Goal: Task Accomplishment & Management: Use online tool/utility

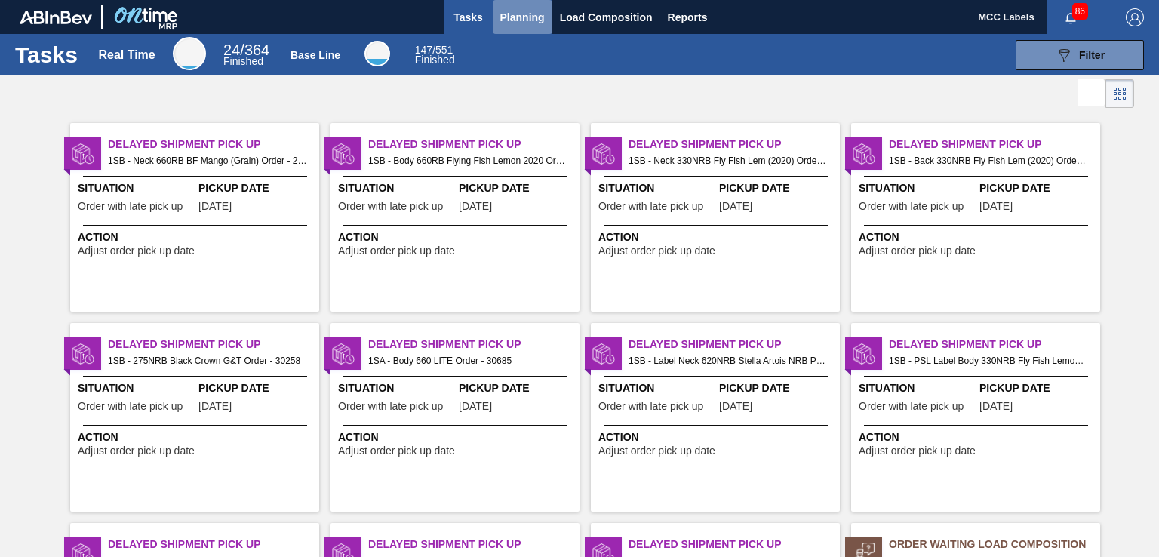
click at [522, 11] on span "Planning" at bounding box center [522, 17] width 45 height 18
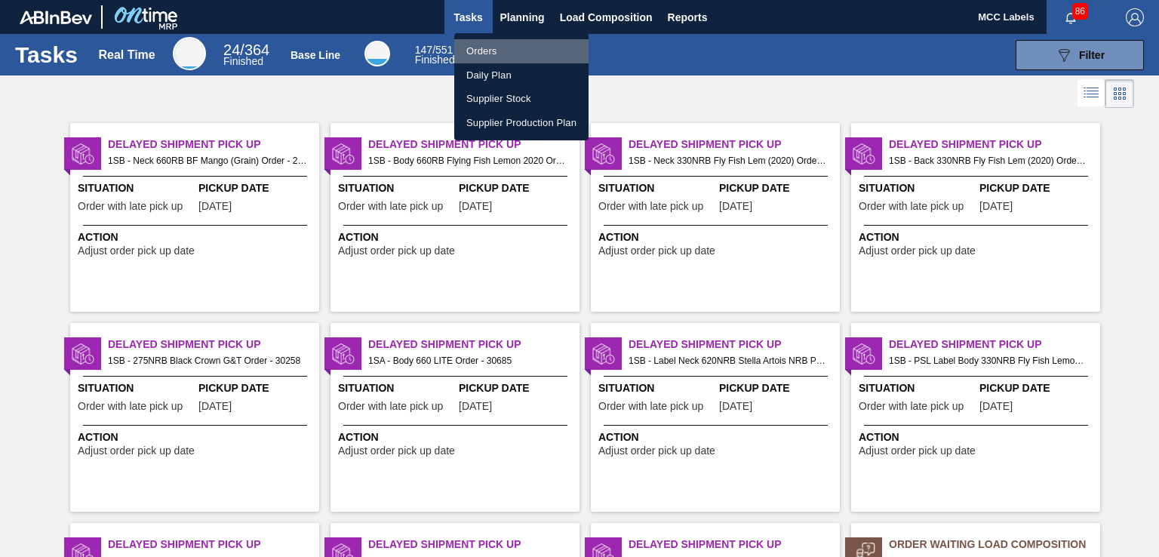
click at [481, 61] on li "Orders" at bounding box center [521, 51] width 134 height 24
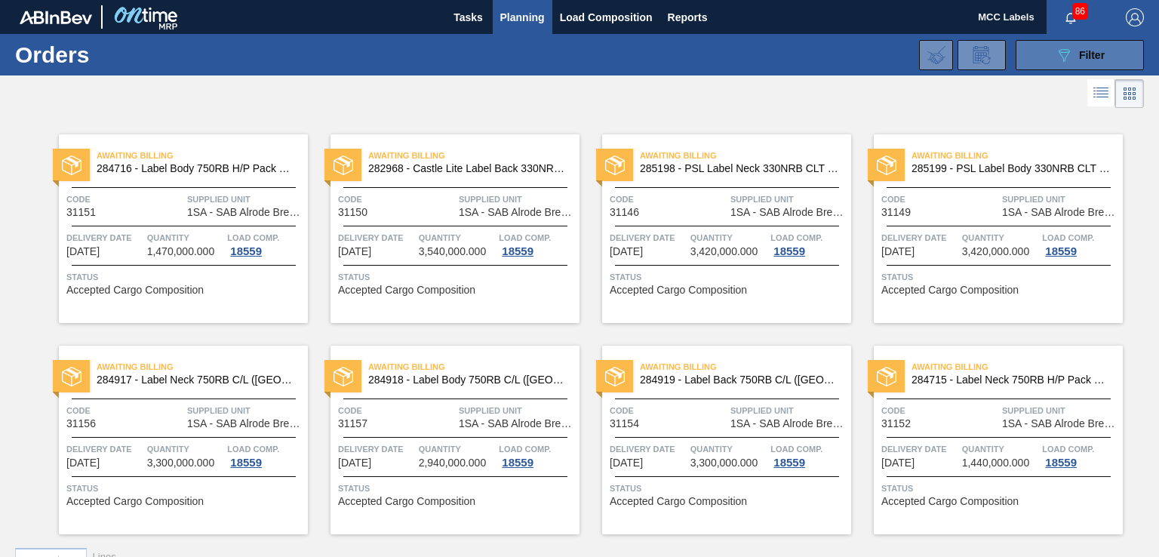
click at [1051, 52] on button "089F7B8B-B2A5-4AFE-B5C0-19BA573D28AC Filter" at bounding box center [1079, 55] width 128 height 30
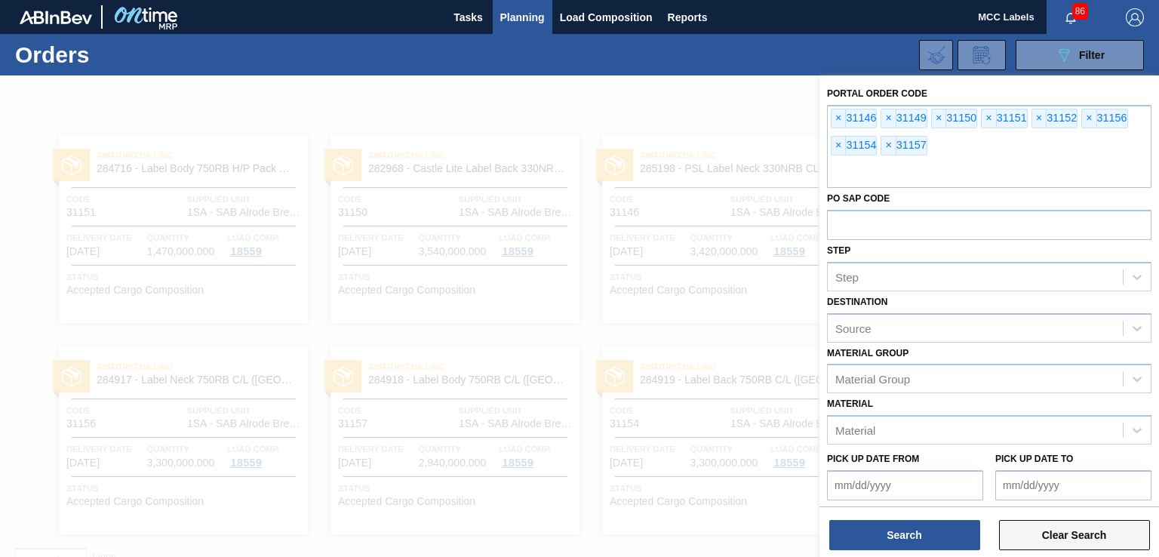
click at [1027, 527] on button "Clear Search" at bounding box center [1074, 535] width 151 height 30
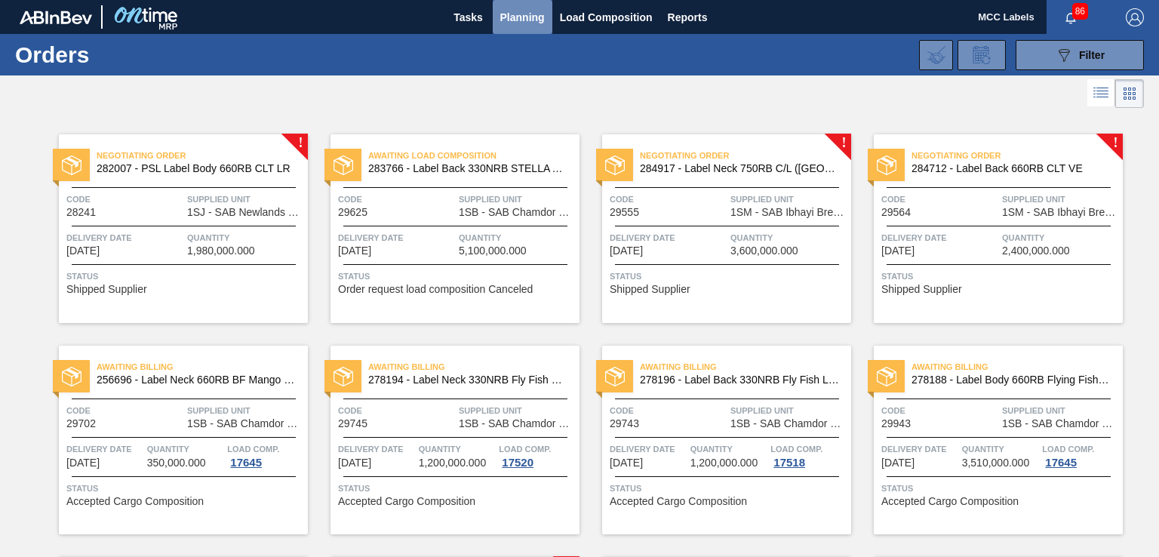
click at [527, 14] on span "Planning" at bounding box center [522, 17] width 45 height 18
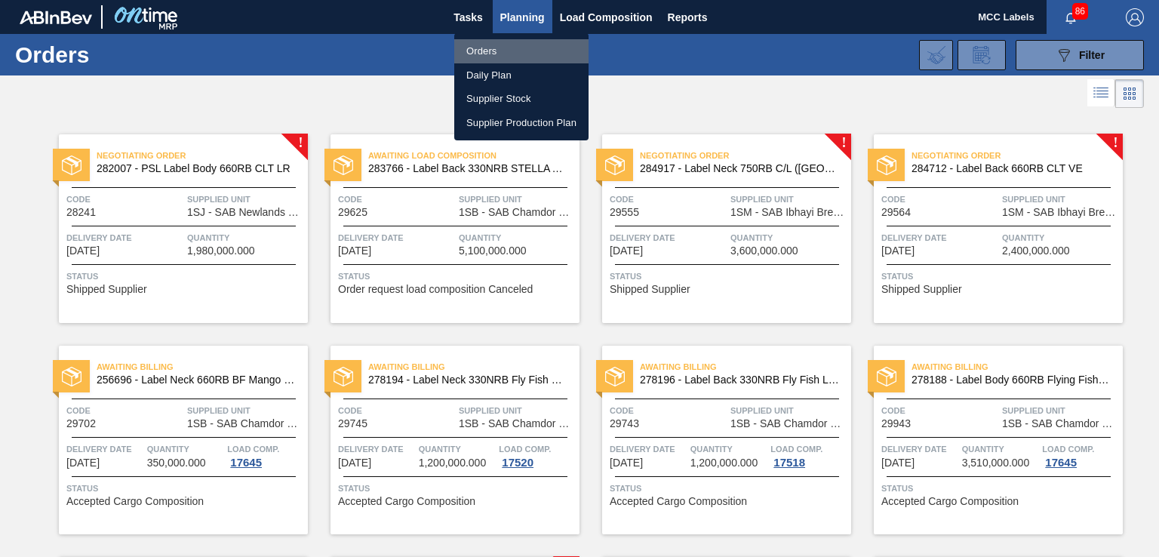
click at [494, 53] on li "Orders" at bounding box center [521, 51] width 134 height 24
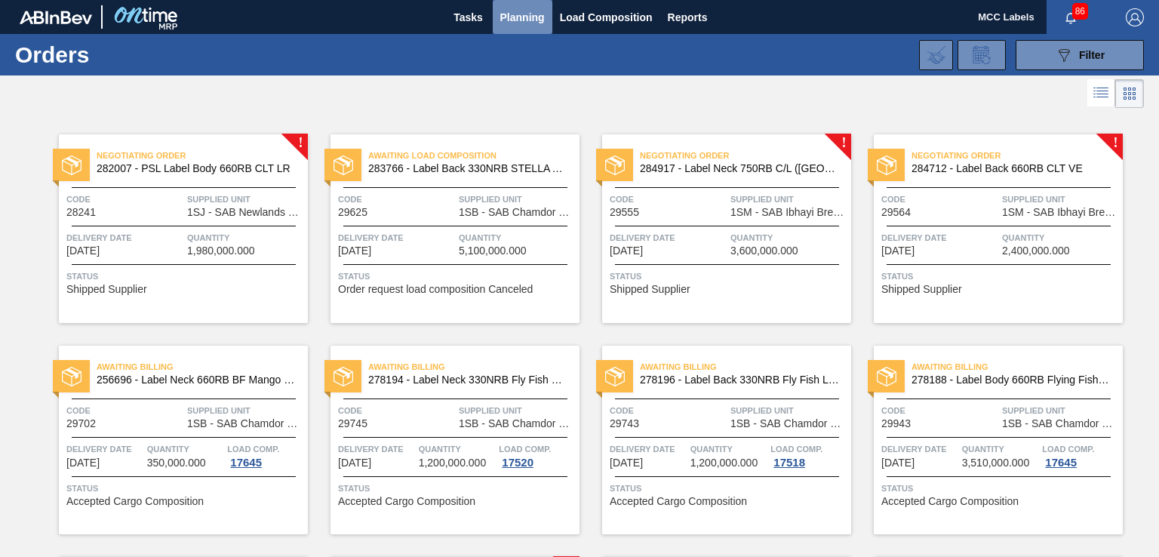
click at [508, 17] on span "Planning" at bounding box center [522, 17] width 45 height 18
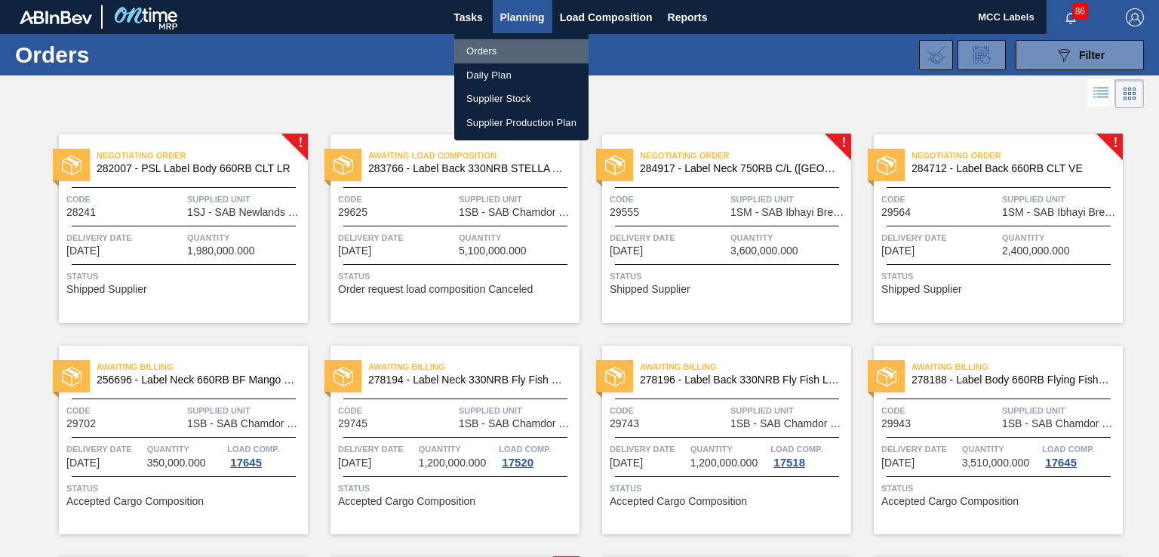
click at [487, 48] on li "Orders" at bounding box center [521, 51] width 134 height 24
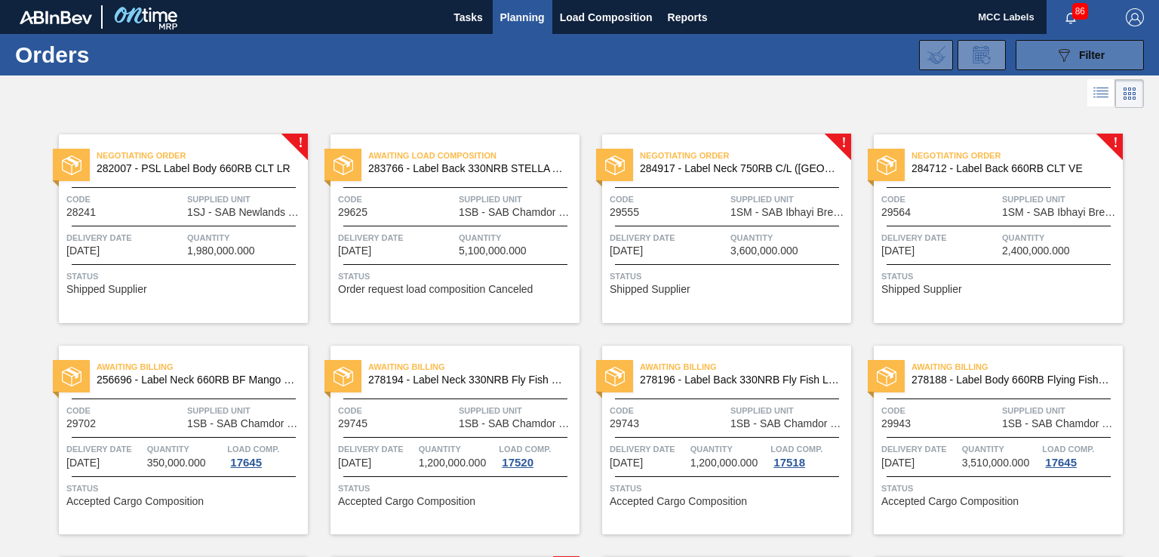
click at [1030, 52] on button "089F7B8B-B2A5-4AFE-B5C0-19BA573D28AC Filter" at bounding box center [1079, 55] width 128 height 30
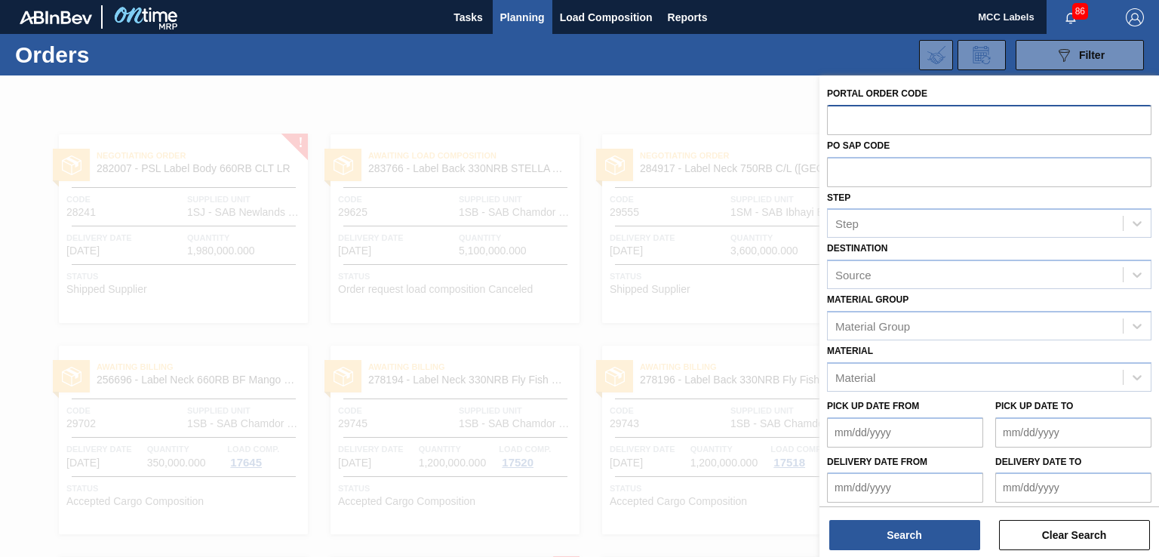
click at [849, 118] on input "text" at bounding box center [989, 119] width 324 height 29
type input "3123"
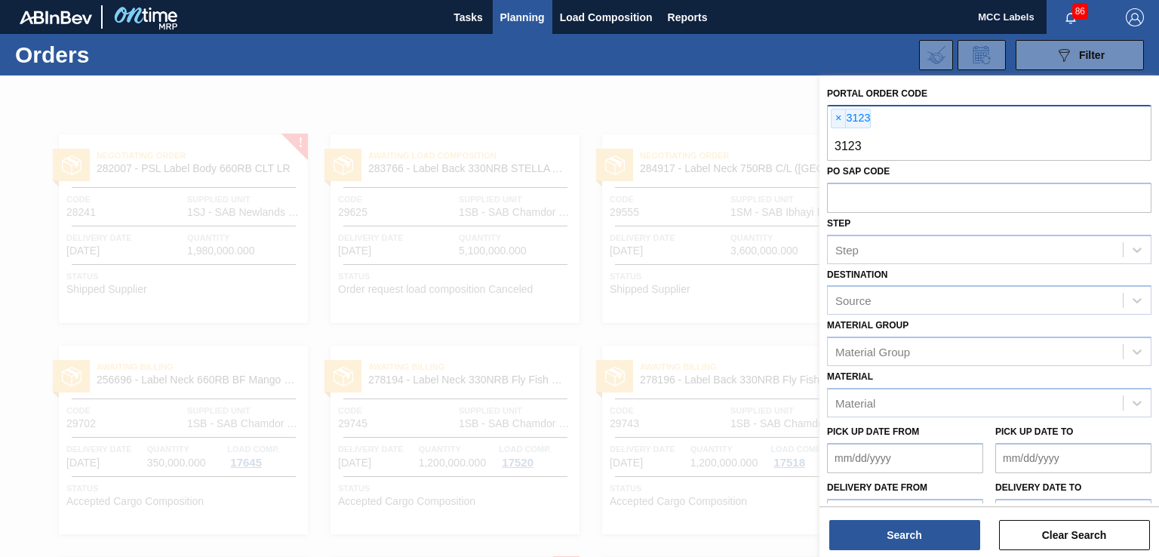
type input "31233"
type input "31234"
type input "31235"
type input "31238"
type input "31239"
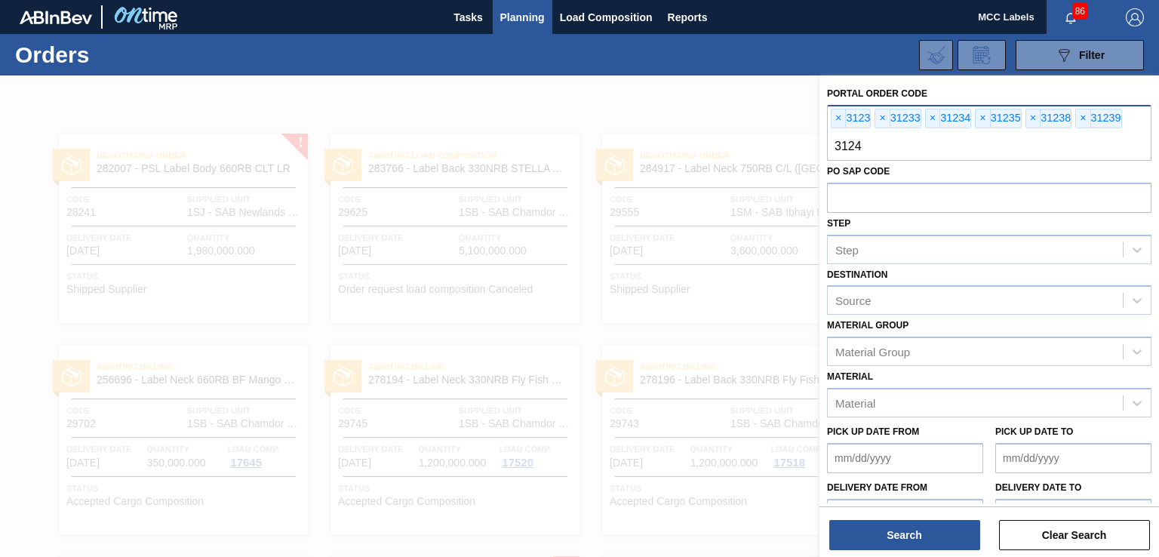
type input "31240"
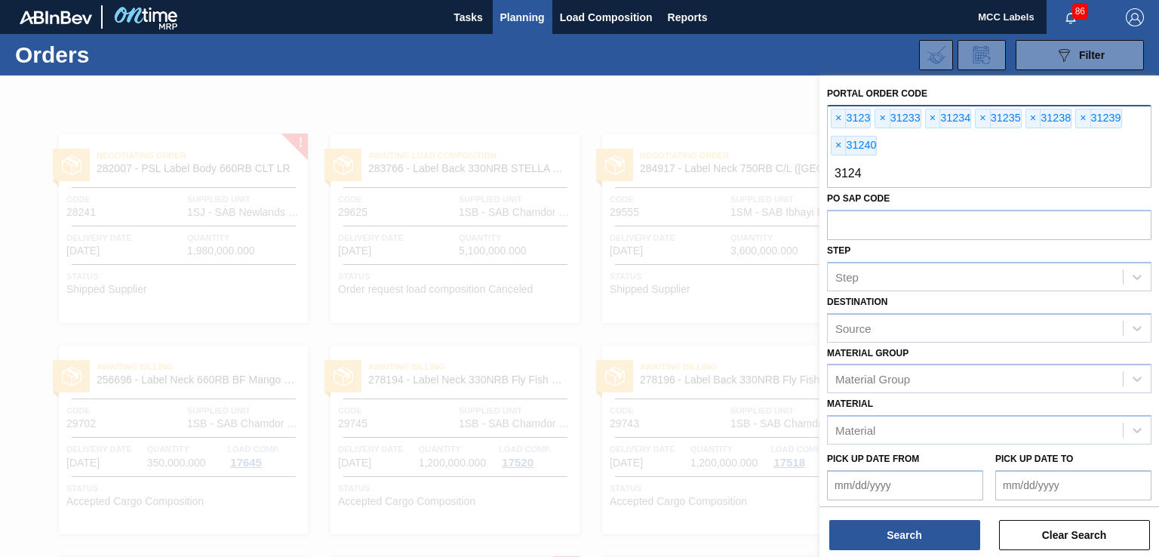
type input "31241"
type input "31242"
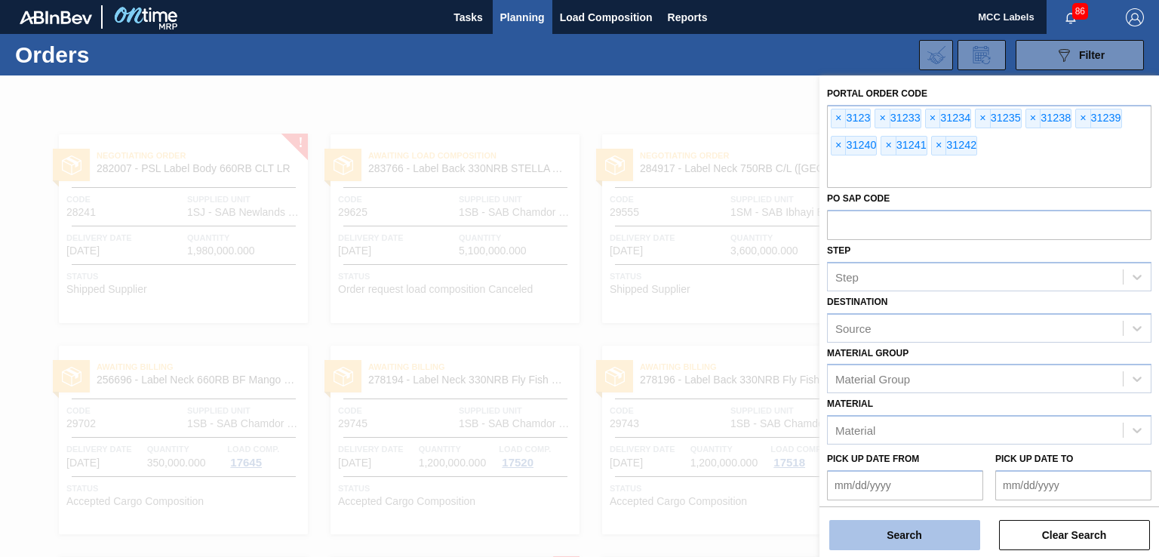
click at [884, 540] on button "Search" at bounding box center [904, 535] width 151 height 30
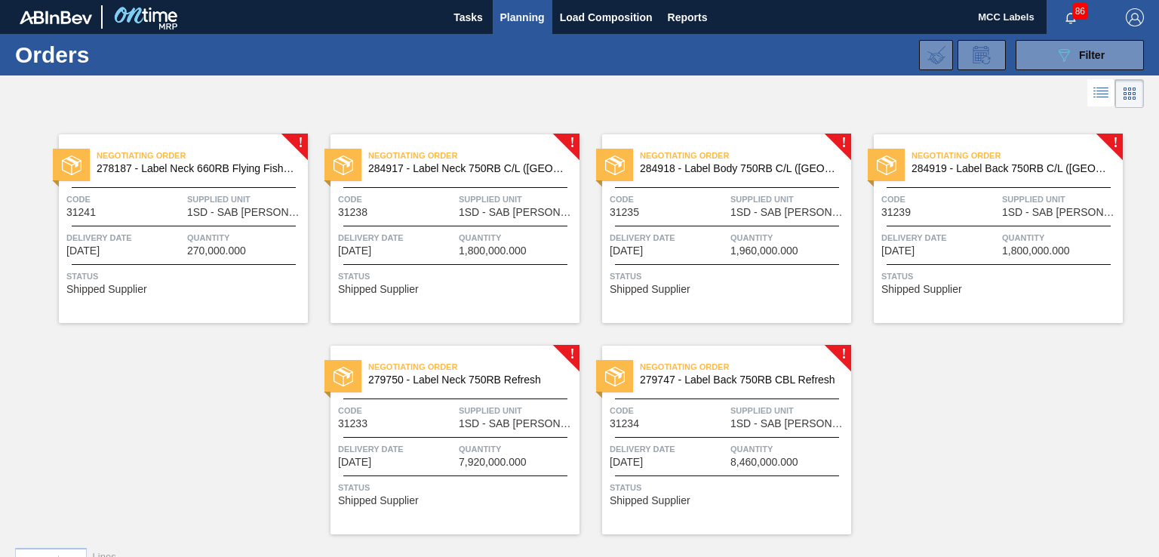
click at [198, 228] on div "Negotiating Order 278187 - Label Neck 660RB Flying Fish Lemon 2020 Code 31241 S…" at bounding box center [183, 228] width 249 height 189
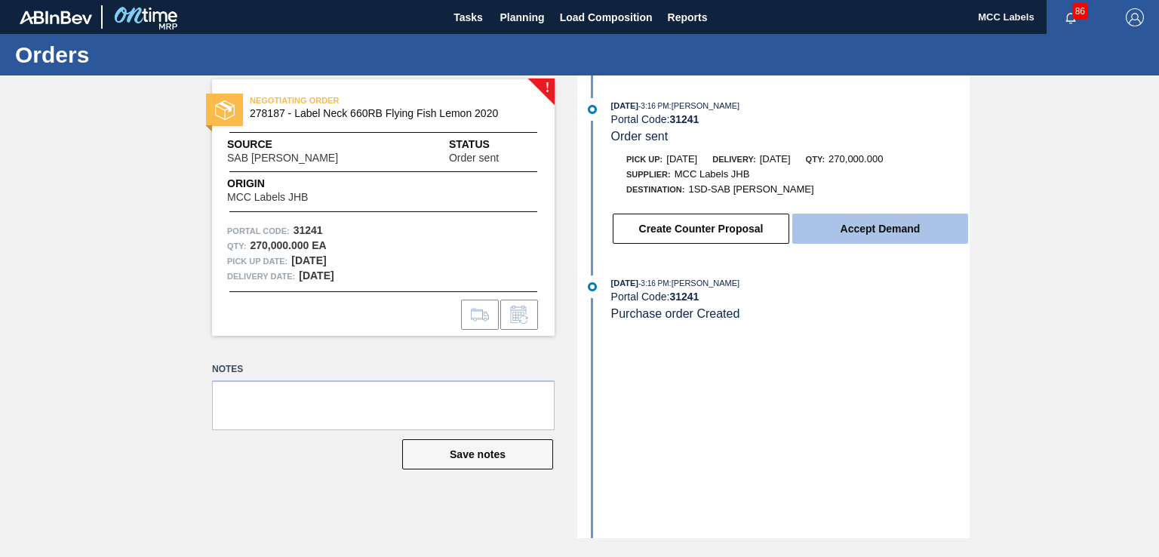
click at [814, 230] on button "Accept Demand" at bounding box center [880, 228] width 176 height 30
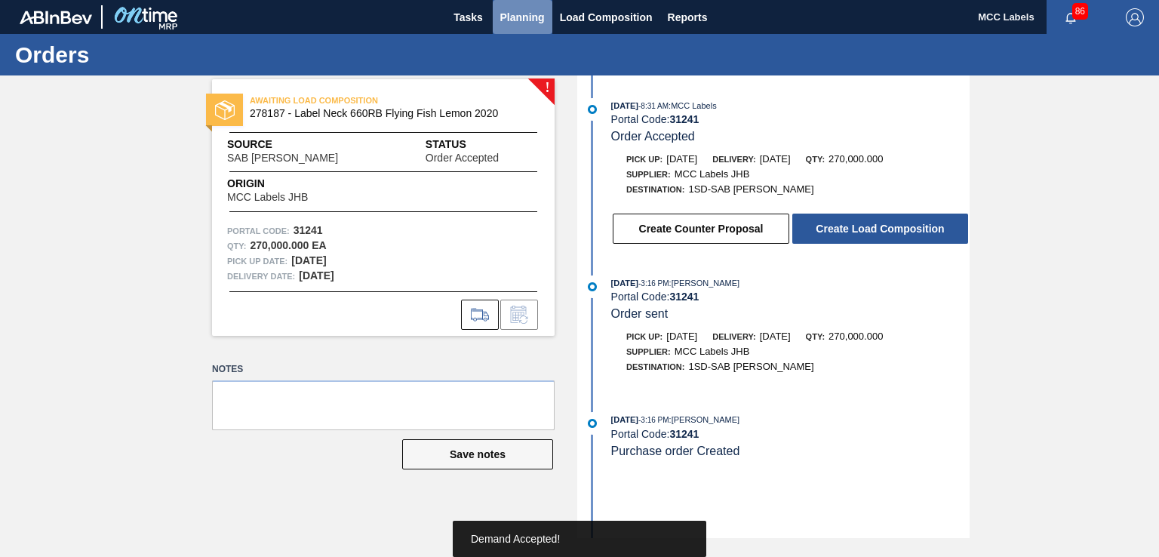
click at [522, 10] on span "Planning" at bounding box center [522, 17] width 45 height 18
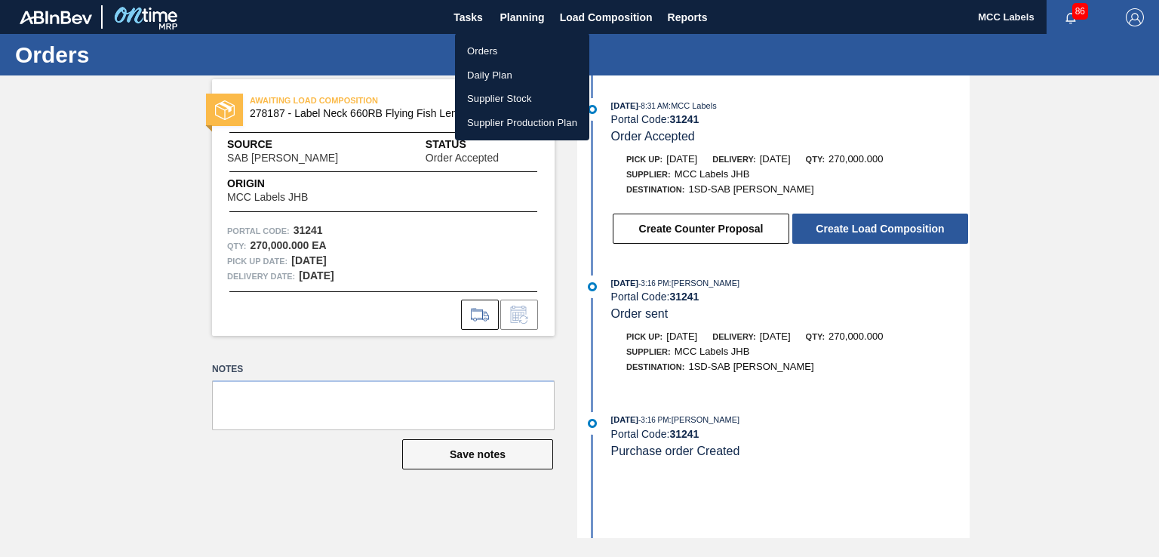
click at [498, 45] on li "Orders" at bounding box center [522, 51] width 134 height 24
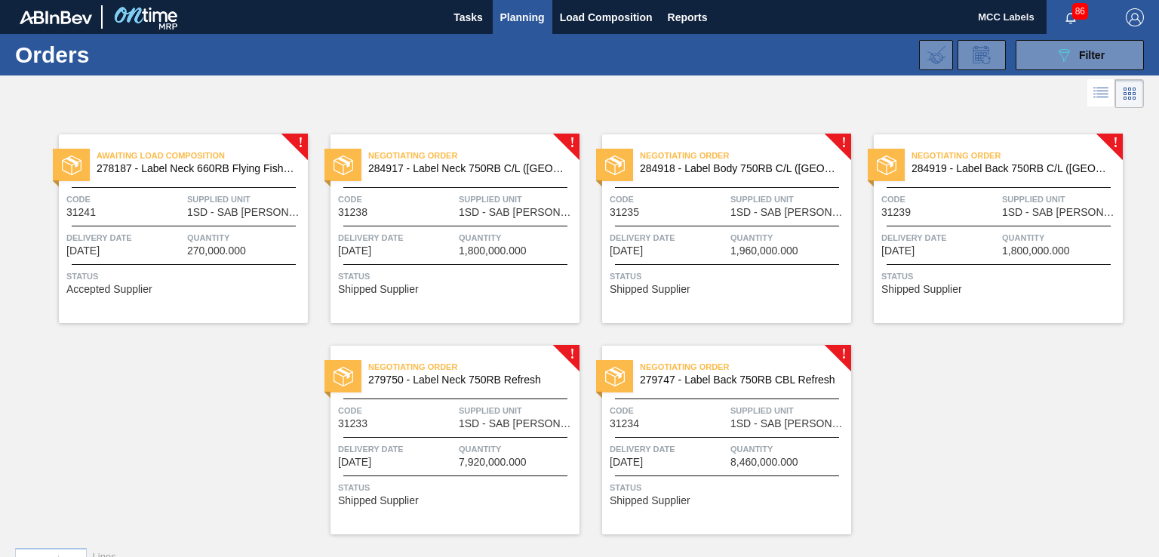
click at [459, 220] on div "Negotiating Order 284917 - Label Neck 750RB C/L ([GEOGRAPHIC_DATA]) Code 31238 …" at bounding box center [454, 228] width 249 height 189
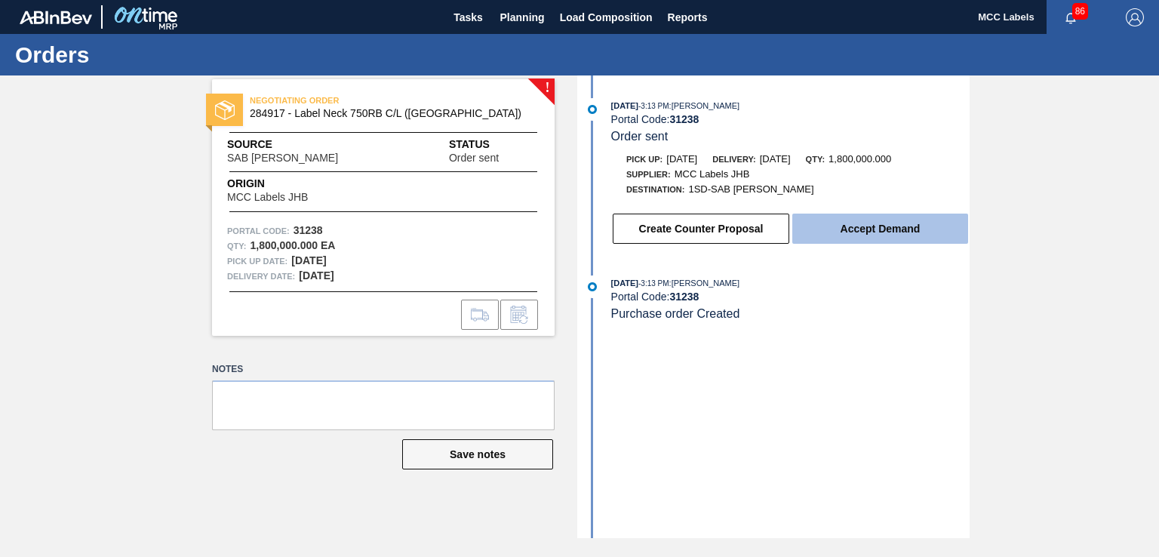
click at [840, 237] on button "Accept Demand" at bounding box center [880, 228] width 176 height 30
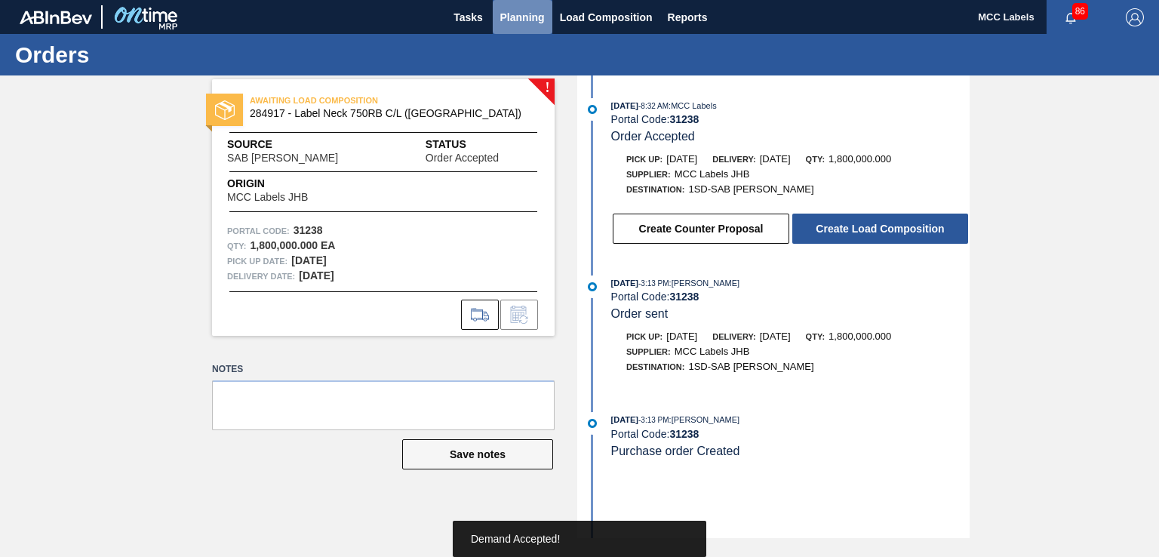
click at [513, 13] on span "Planning" at bounding box center [522, 17] width 45 height 18
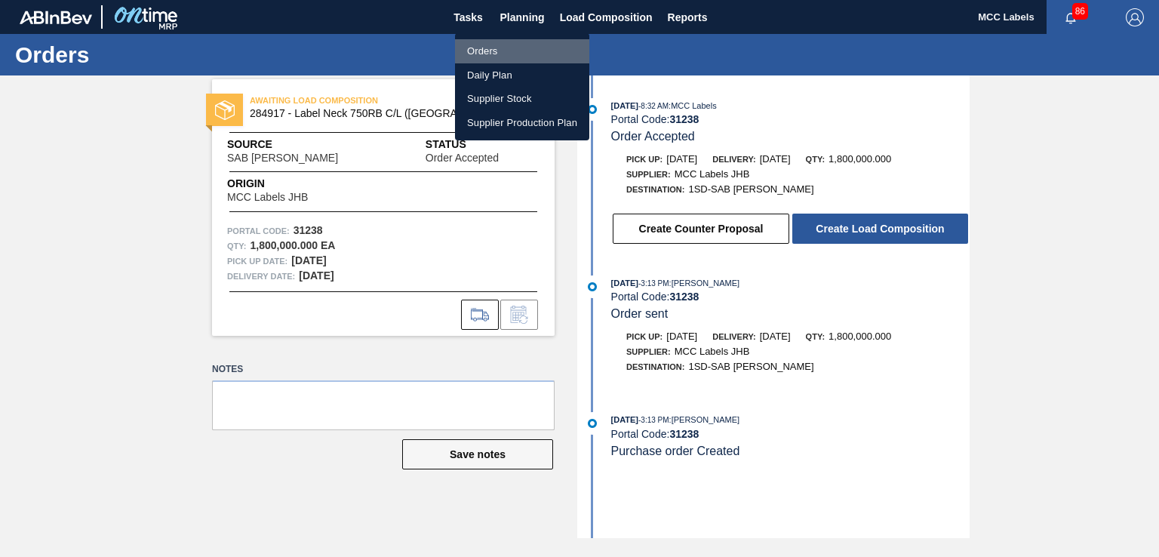
click at [487, 52] on li "Orders" at bounding box center [522, 51] width 134 height 24
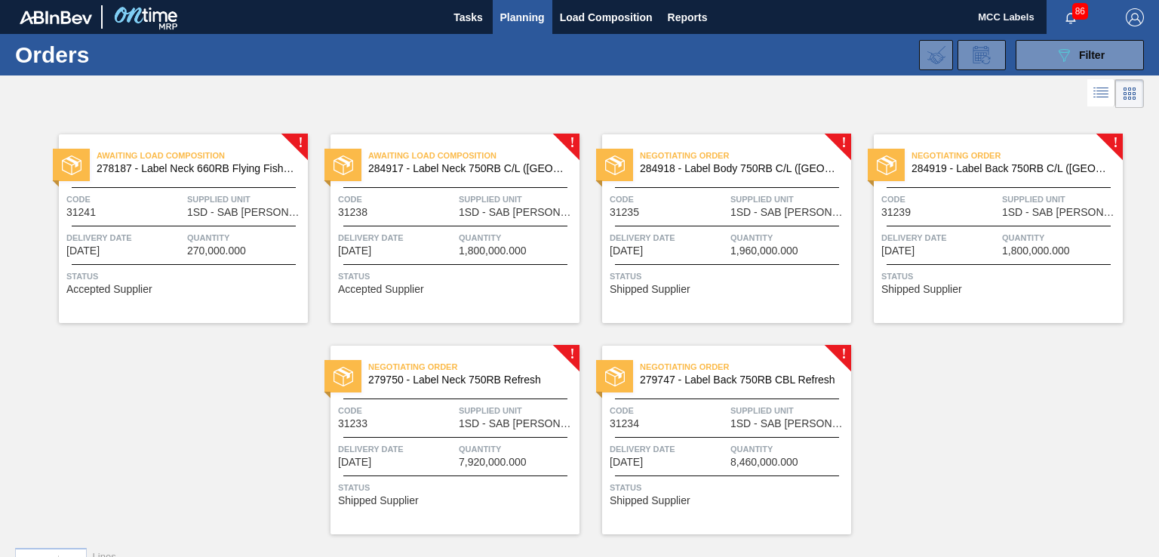
click at [690, 245] on div "Delivery Date [DATE]" at bounding box center [668, 243] width 117 height 26
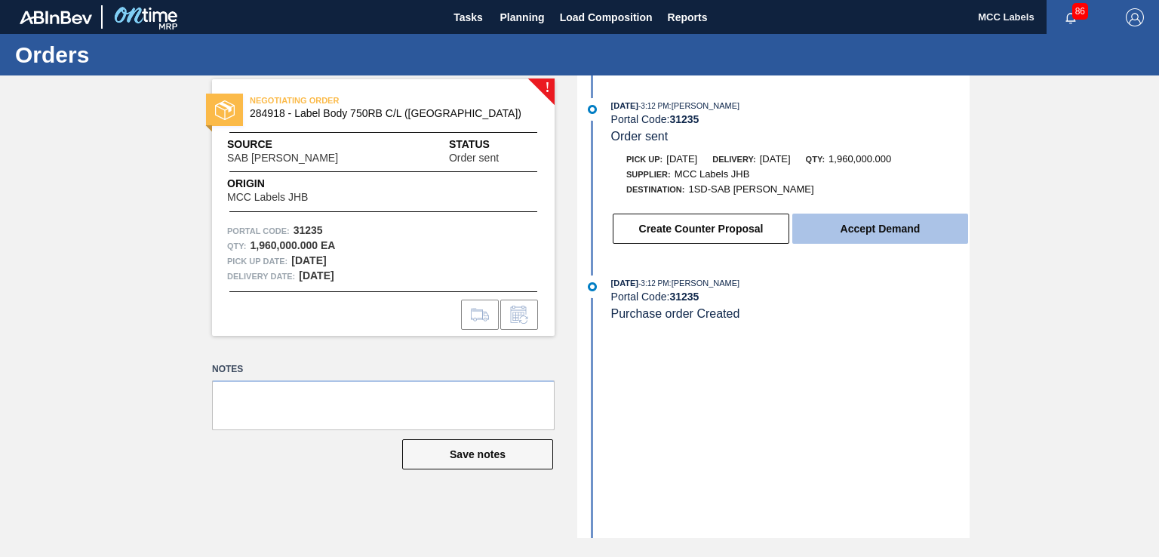
click at [857, 234] on button "Accept Demand" at bounding box center [880, 228] width 176 height 30
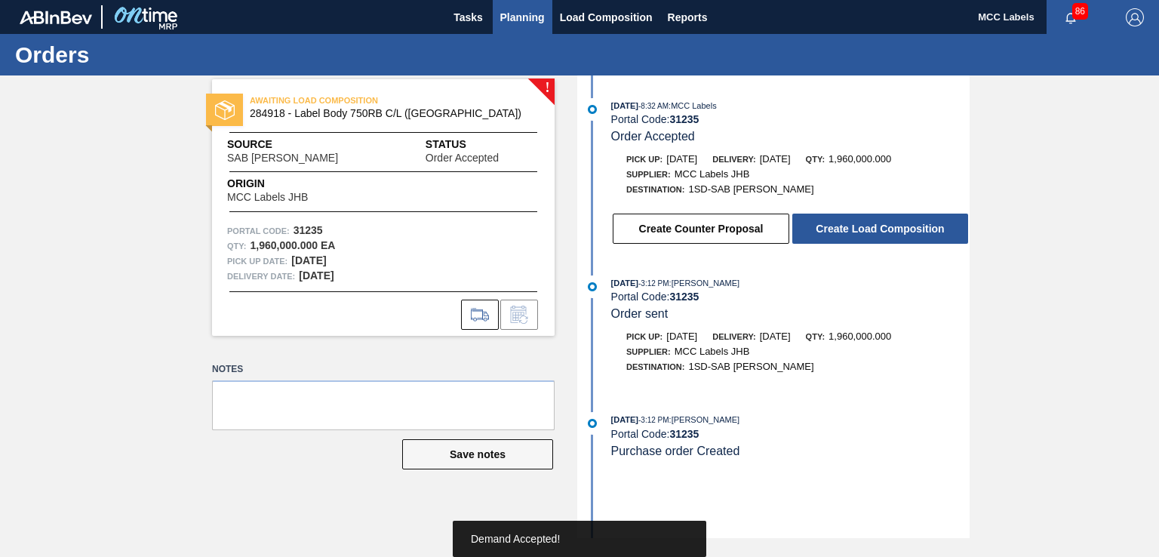
click at [537, 22] on span "Planning" at bounding box center [522, 17] width 45 height 18
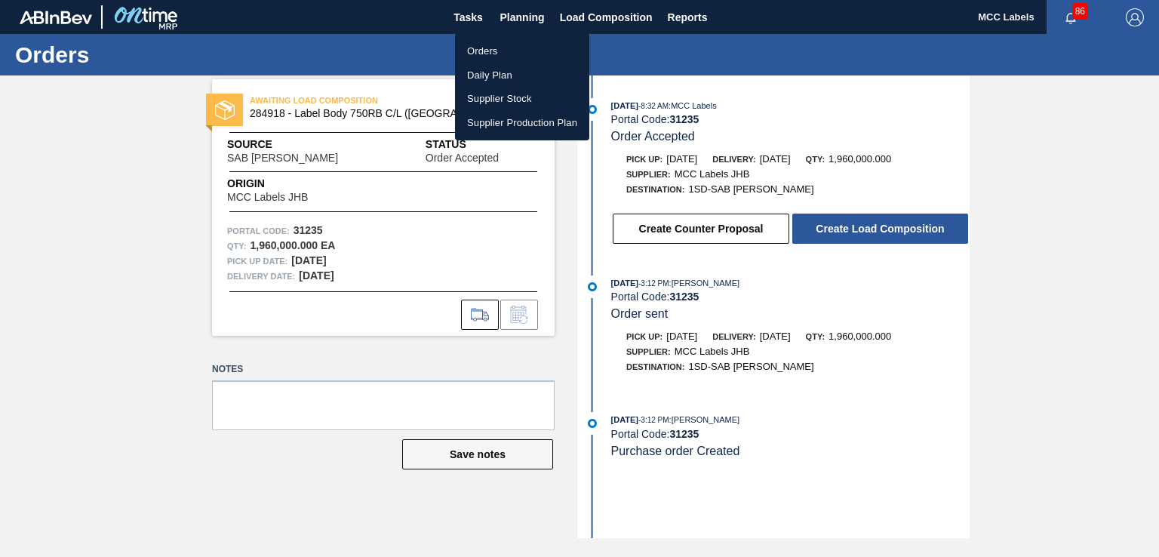
click at [495, 48] on li "Orders" at bounding box center [522, 51] width 134 height 24
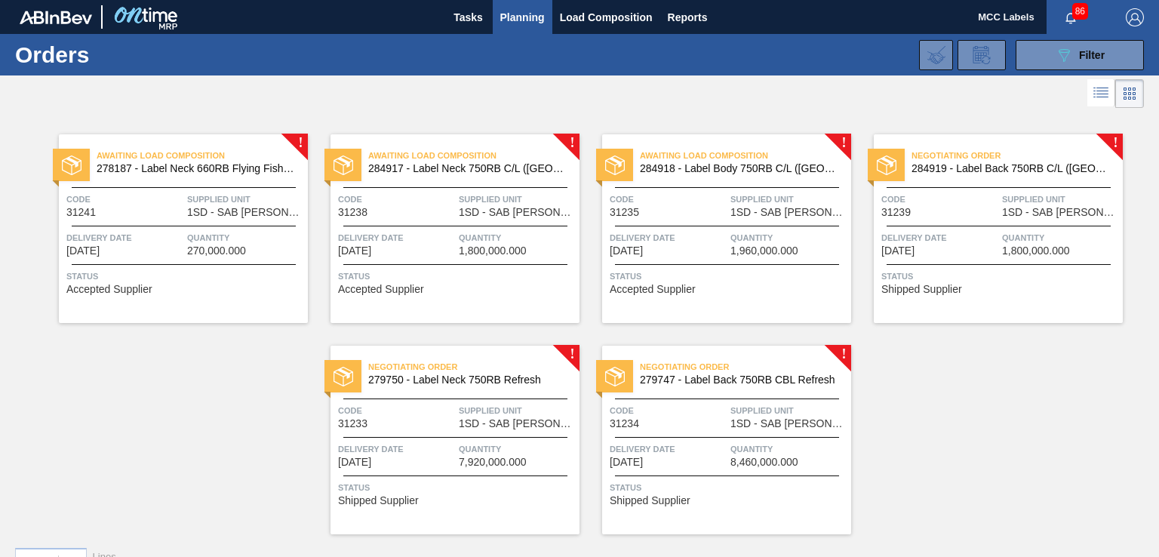
click at [914, 254] on span "[DATE]" at bounding box center [897, 250] width 33 height 11
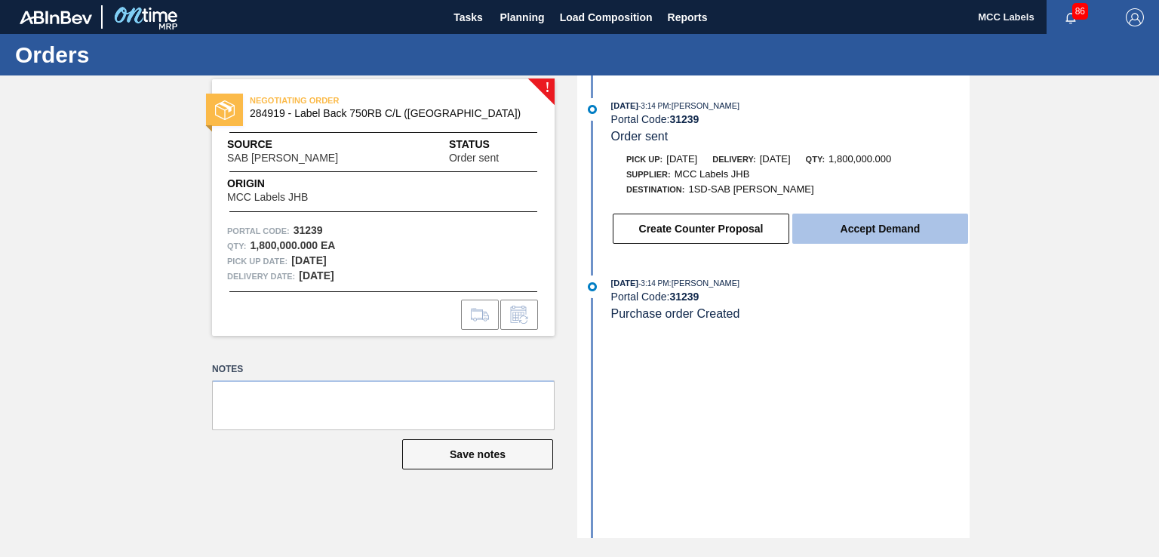
click at [881, 236] on button "Accept Demand" at bounding box center [880, 228] width 176 height 30
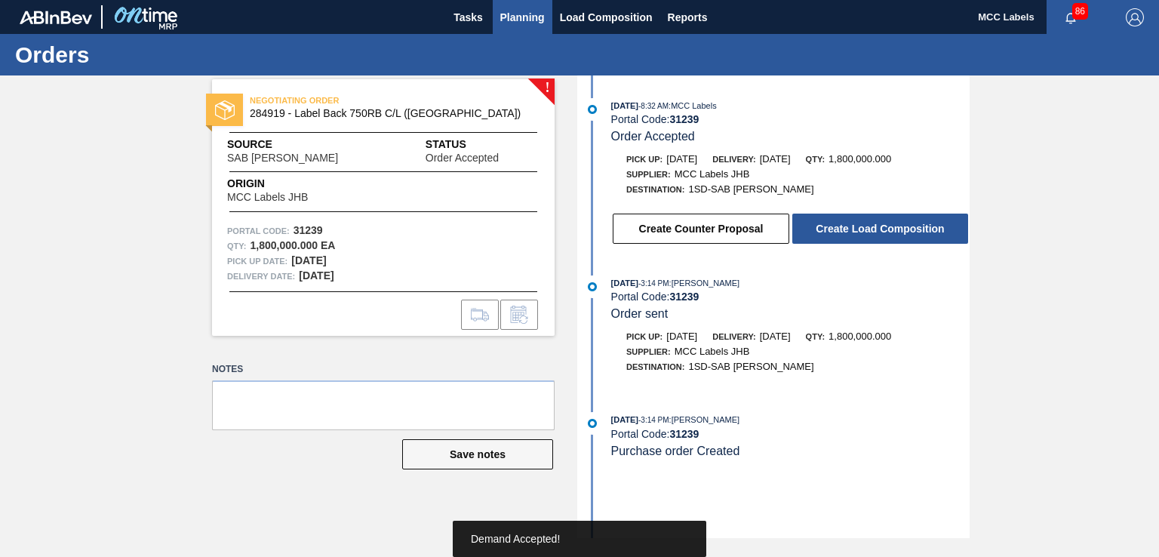
click at [526, 26] on button "Planning" at bounding box center [523, 17] width 60 height 34
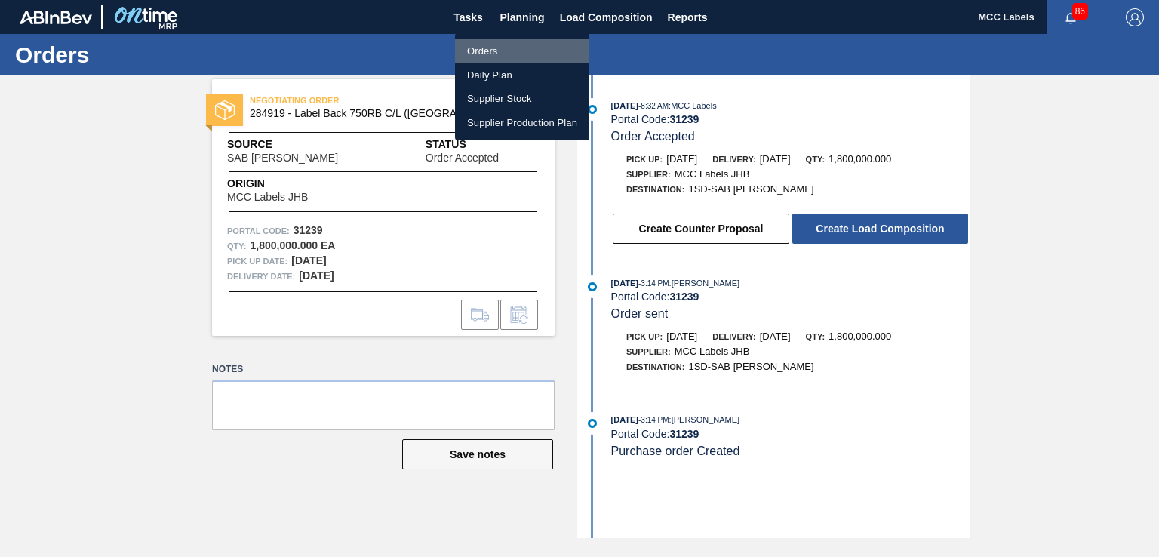
click at [472, 52] on li "Orders" at bounding box center [522, 51] width 134 height 24
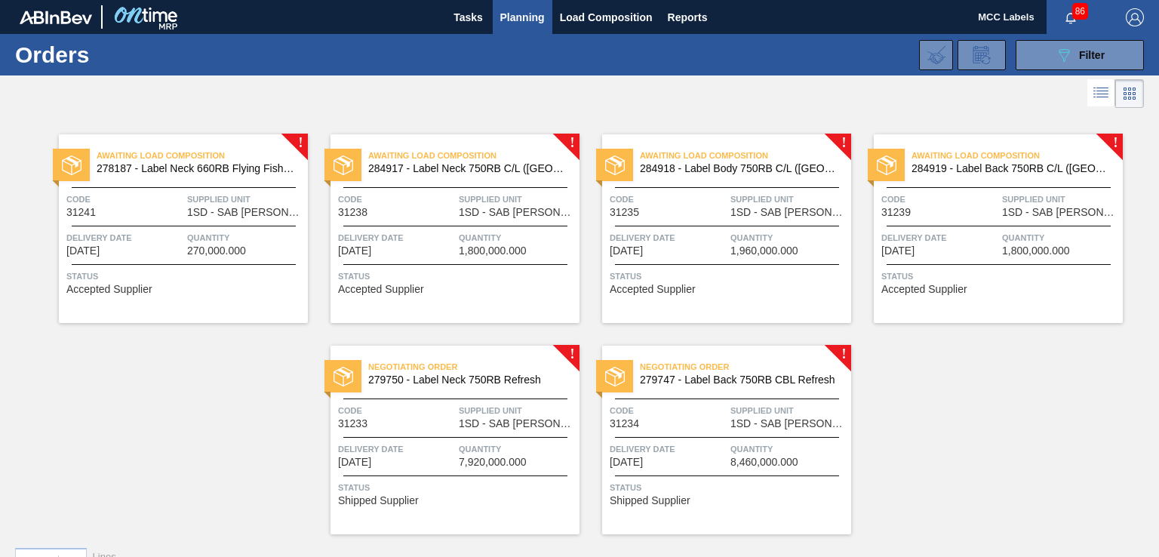
click at [451, 385] on div "Negotiating Order 279750 - Label Neck 750RB Refresh" at bounding box center [454, 374] width 249 height 34
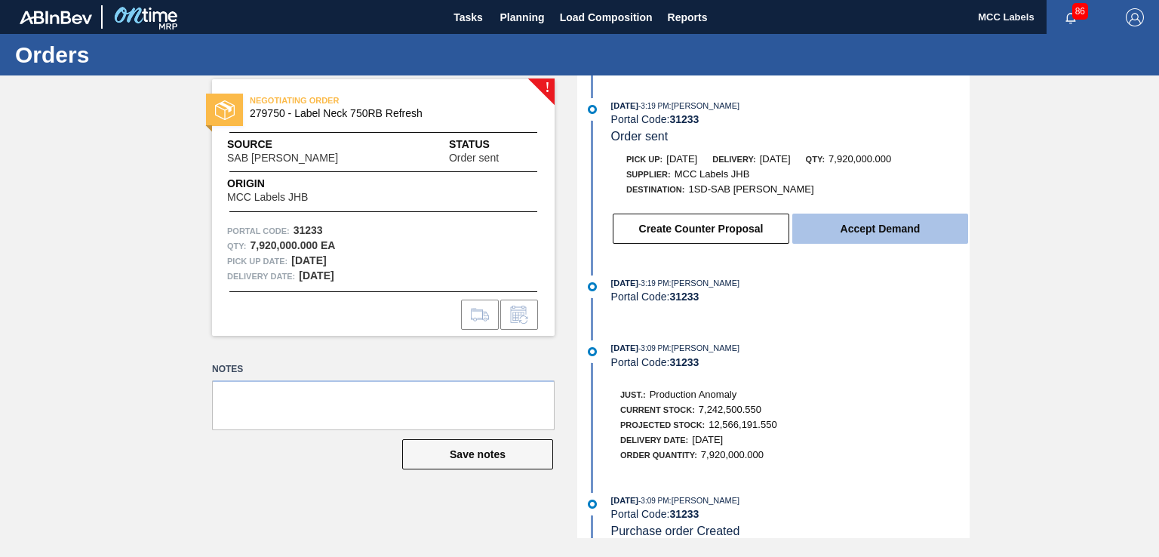
click at [857, 239] on button "Accept Demand" at bounding box center [880, 228] width 176 height 30
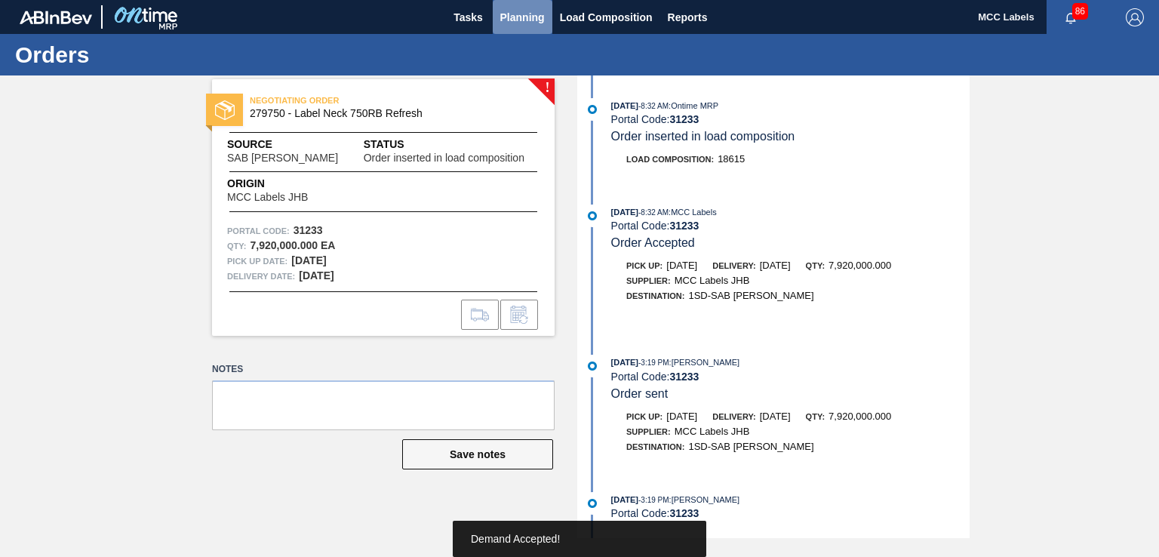
click at [531, 23] on span "Planning" at bounding box center [522, 17] width 45 height 18
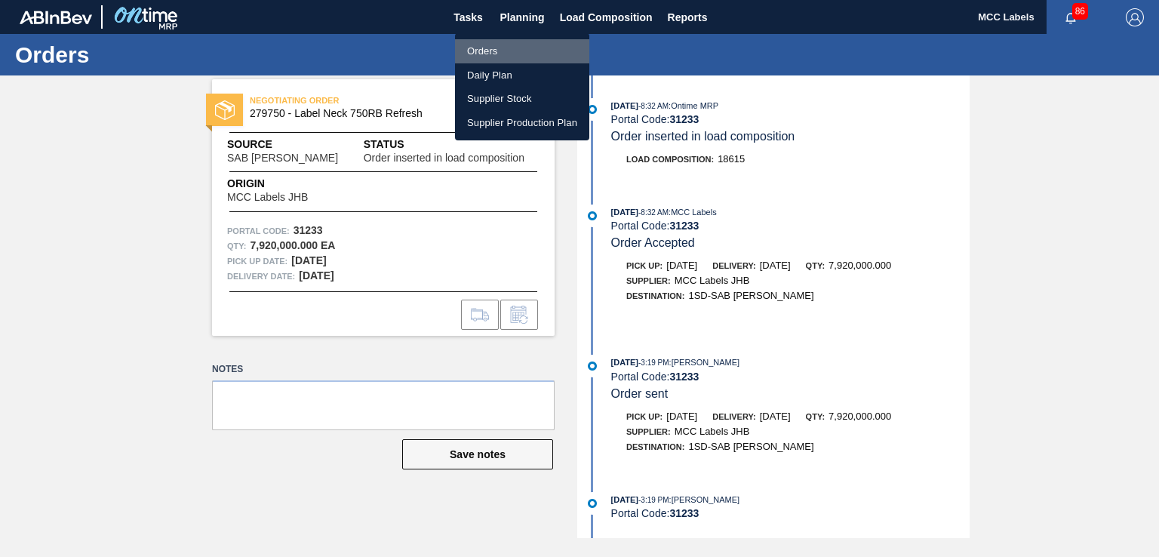
click at [472, 49] on li "Orders" at bounding box center [522, 51] width 134 height 24
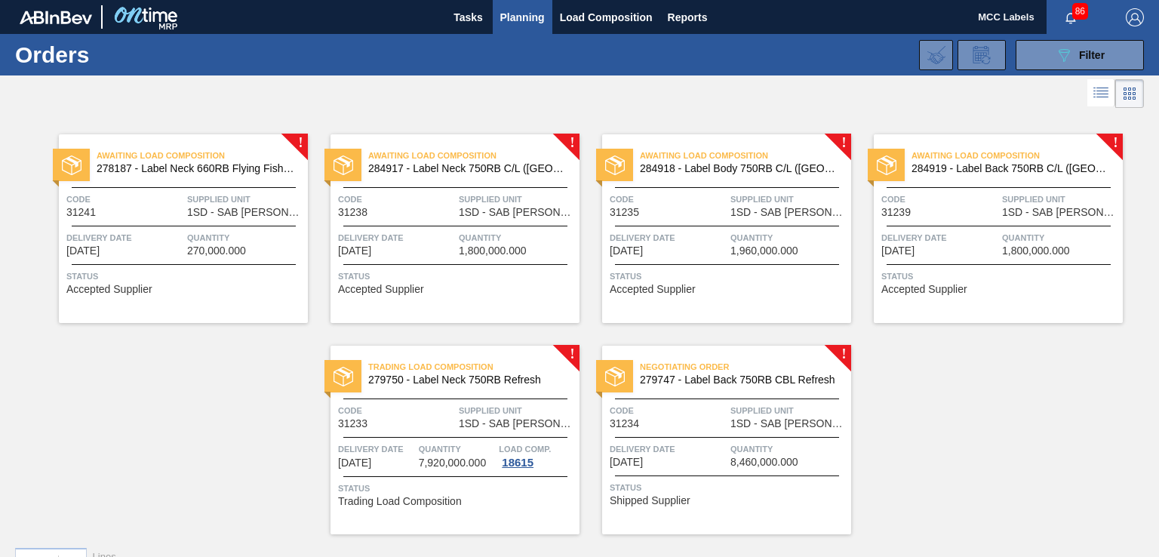
click at [649, 381] on span "279747 - Label Back 750RB CBL Refresh" at bounding box center [739, 379] width 199 height 11
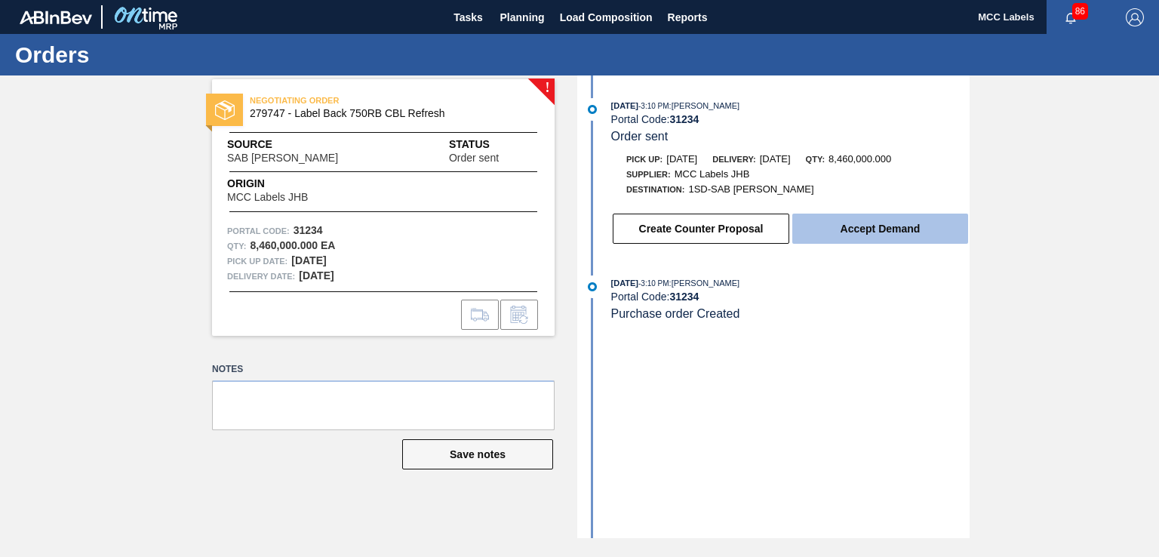
click at [834, 237] on button "Accept Demand" at bounding box center [880, 228] width 176 height 30
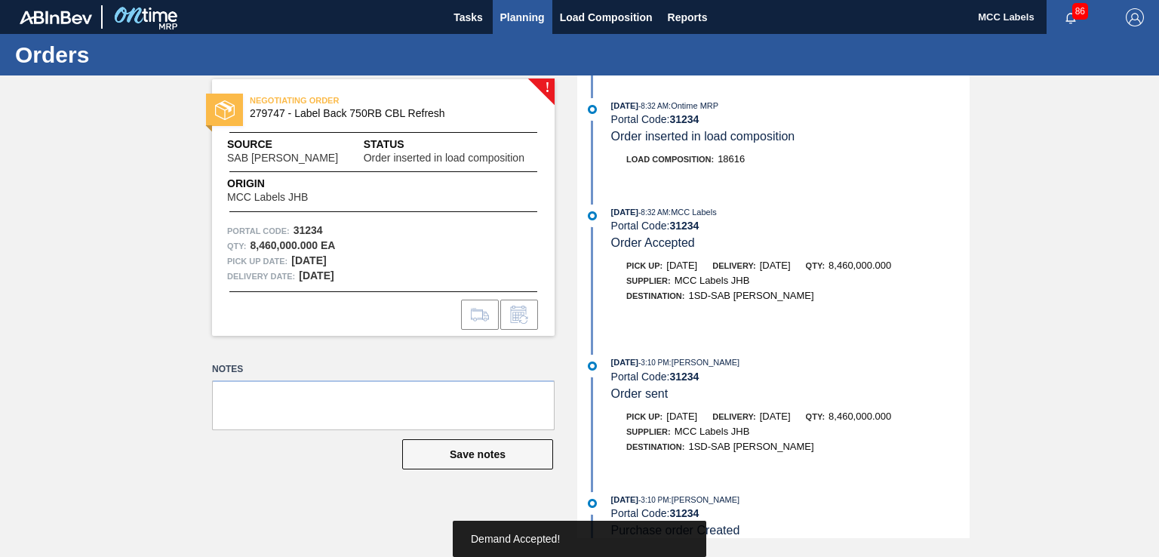
click at [527, 25] on span "Planning" at bounding box center [522, 17] width 45 height 18
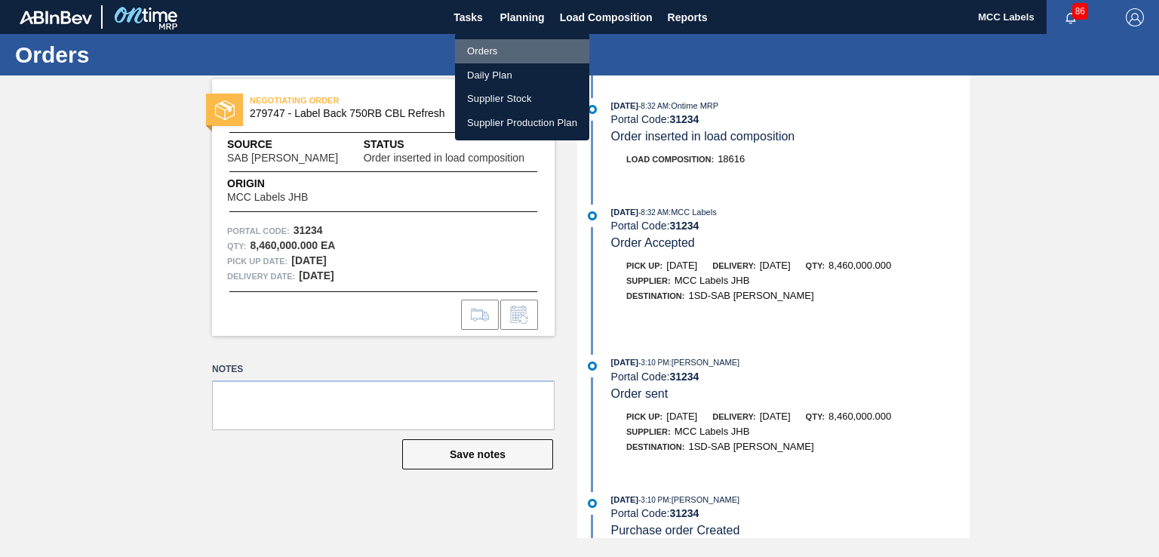
click at [474, 52] on li "Orders" at bounding box center [522, 51] width 134 height 24
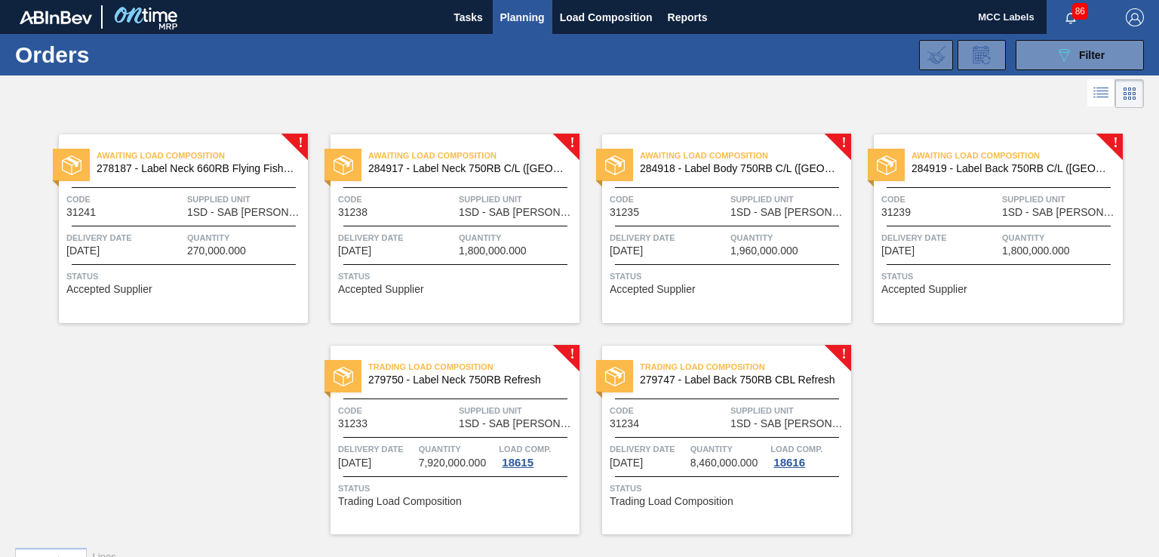
click at [201, 215] on span "1SD - SAB [PERSON_NAME]" at bounding box center [245, 212] width 117 height 11
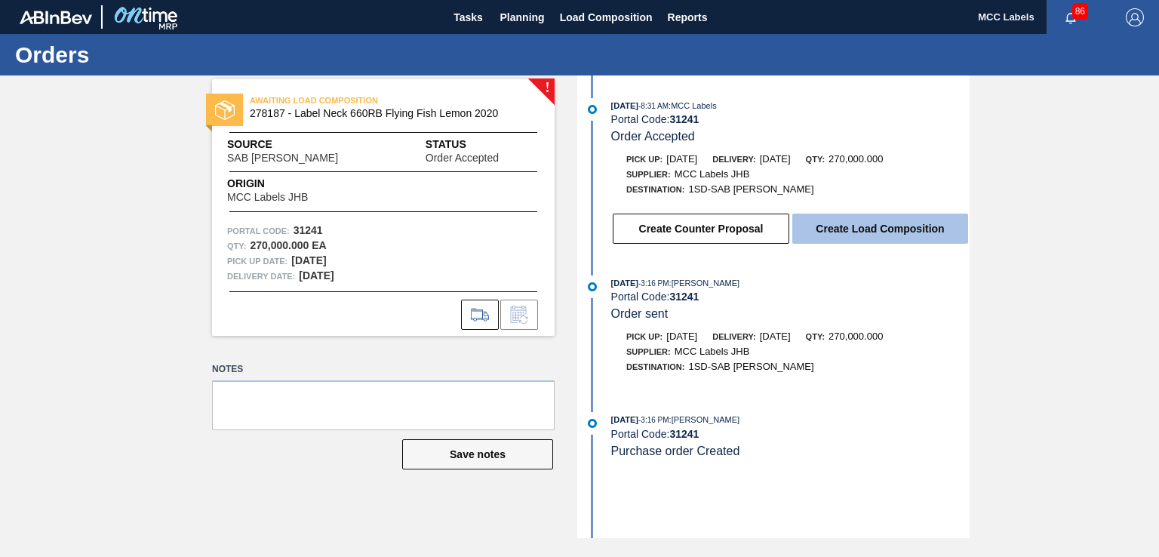
click at [849, 225] on button "Create Load Composition" at bounding box center [880, 228] width 176 height 30
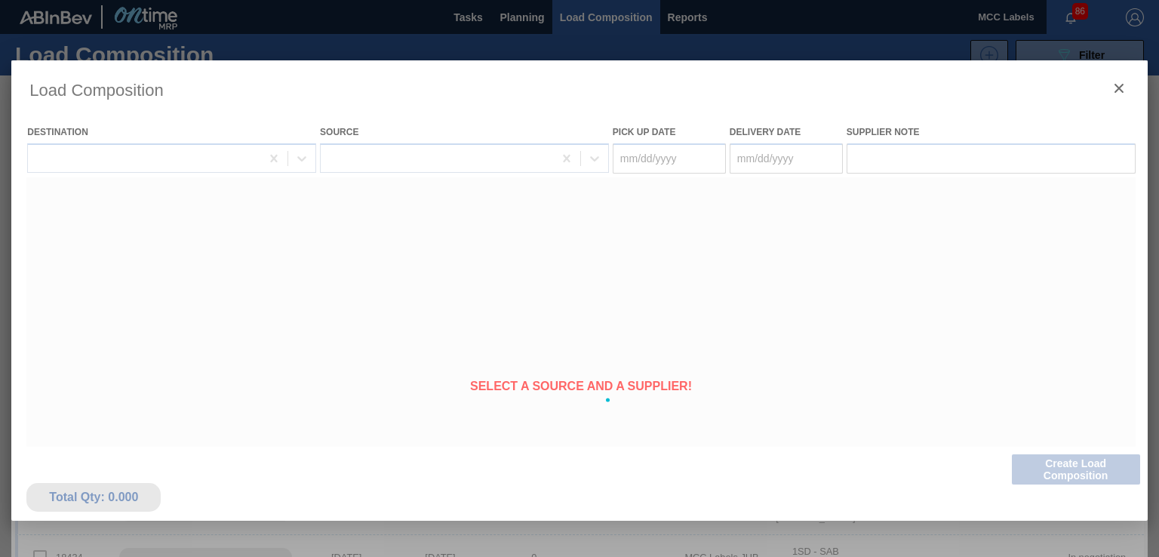
type Date "[DATE]"
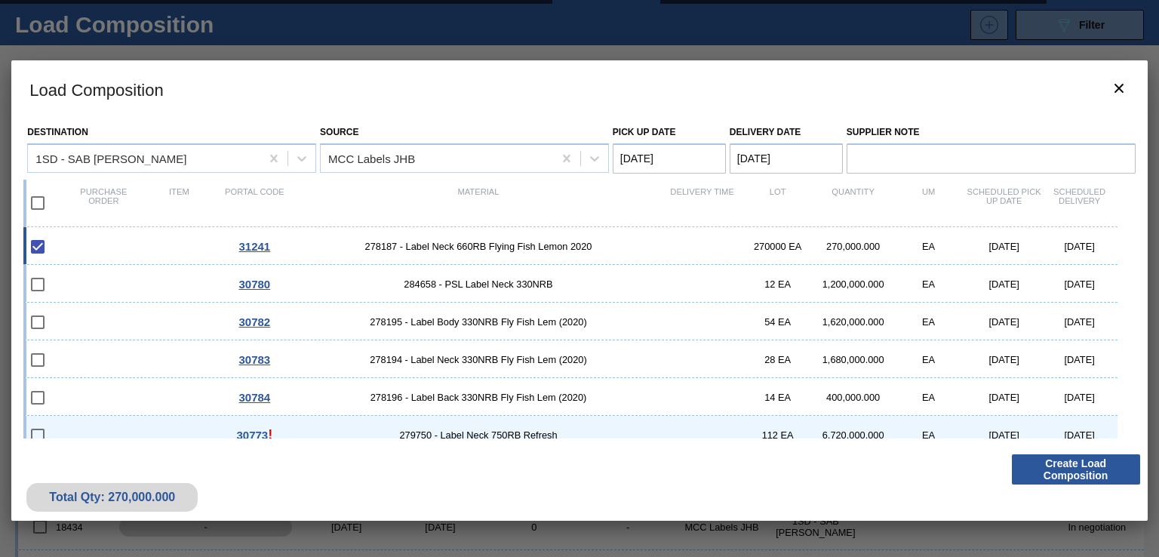
scroll to position [60, 0]
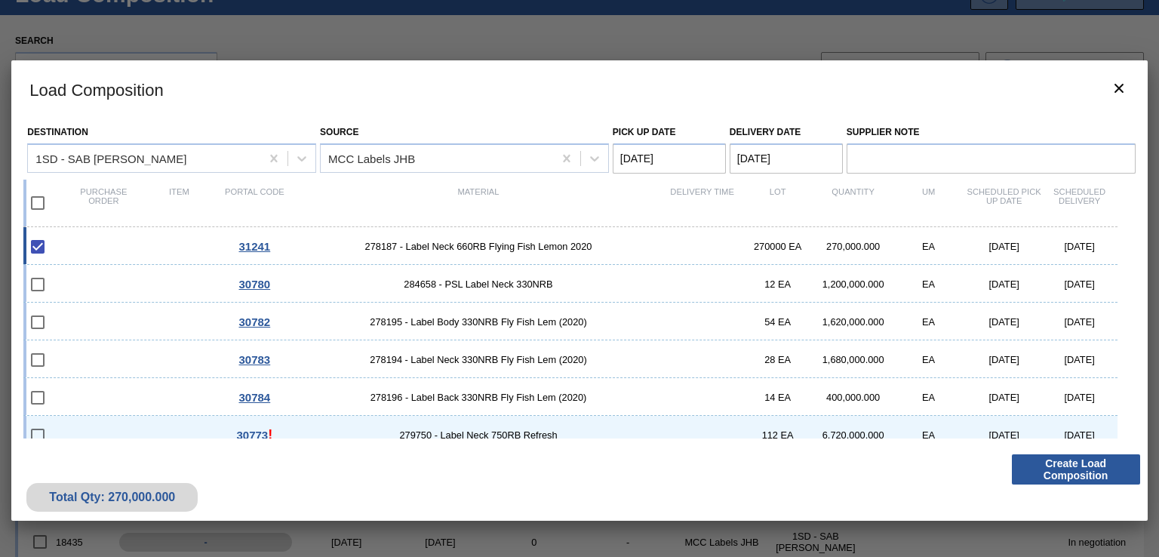
click at [1129, 261] on div "Destination 1SD - SAB [PERSON_NAME] Source MCC Labels JHB Pick up Date [DATE] D…" at bounding box center [578, 282] width 1135 height 329
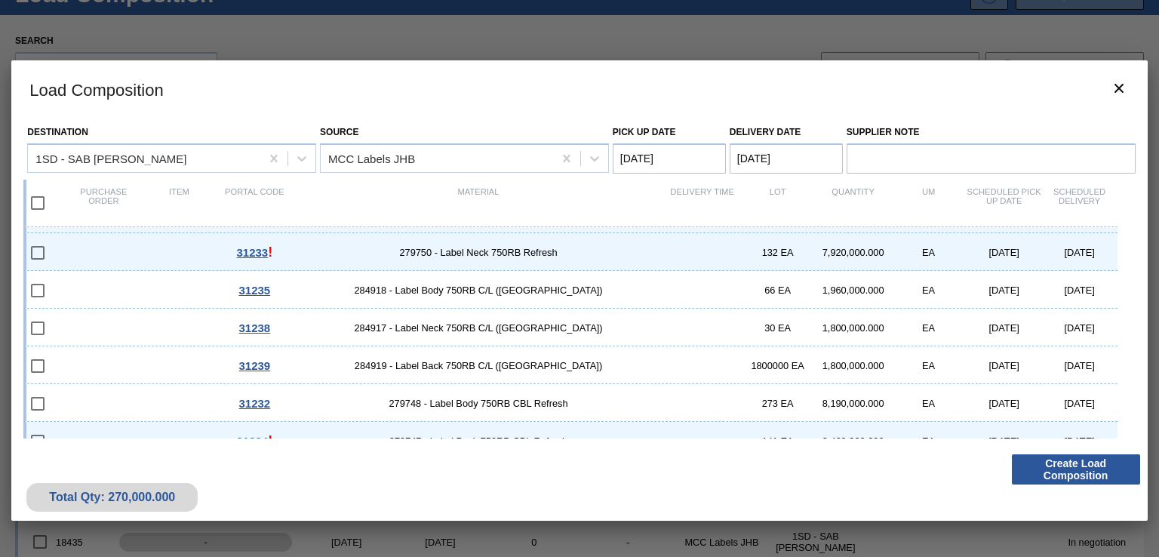
scroll to position [278, 0]
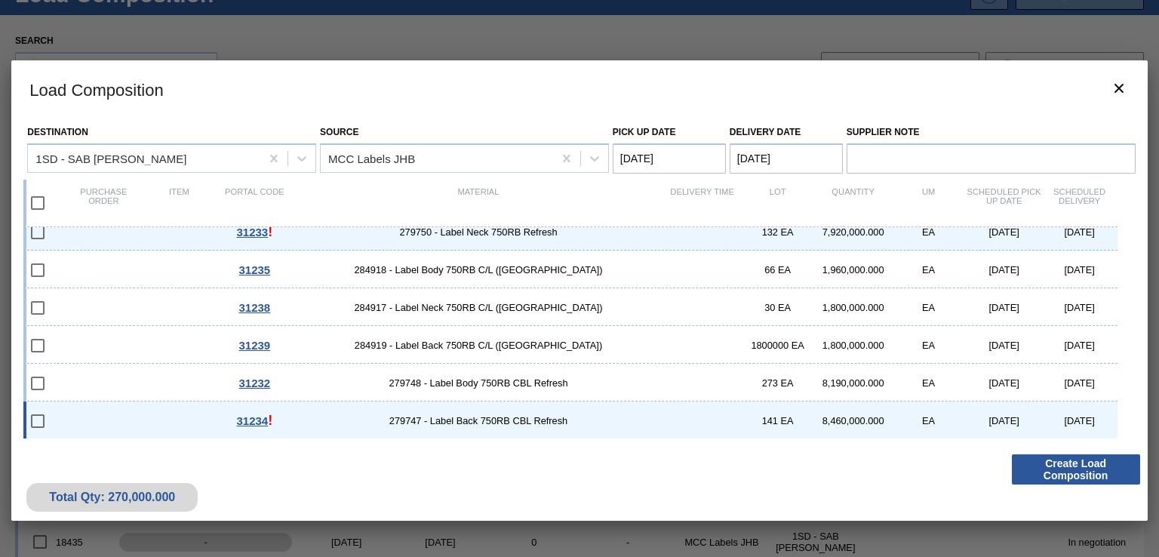
click at [100, 415] on div "31234 ! 279747 - Label Back 750RB CBL Refresh 141 EA 8,460,000.000 EA [DATE] [D…" at bounding box center [569, 420] width 1093 height 38
checkbox input "true"
click at [115, 386] on div "31232 279748 - Label Body 750RB CBL Refresh 273 EA 8,190,000.000 EA [DATE] [DAT…" at bounding box center [569, 383] width 1093 height 38
checkbox input "true"
click at [127, 339] on div "31239 284919 - Label Back 750RB C/L ([GEOGRAPHIC_DATA]) 1800000 EA 1,800,000.00…" at bounding box center [569, 345] width 1093 height 38
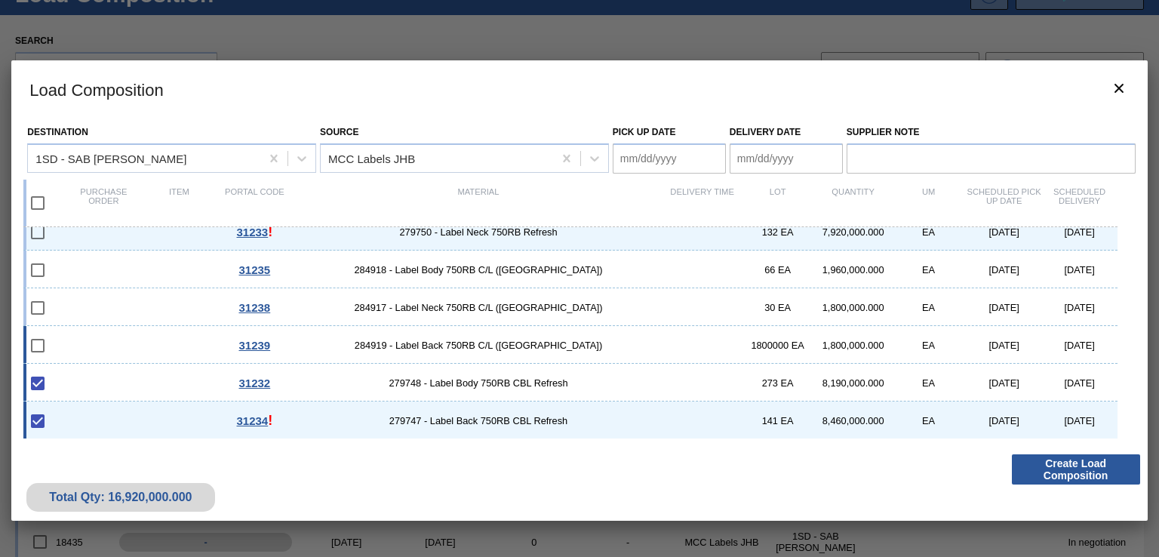
checkbox input "true"
click at [115, 291] on div "31238 284917 - Label Neck 750RB C/L ([GEOGRAPHIC_DATA]) 30 EA 1,800,000.000 EA …" at bounding box center [569, 307] width 1093 height 38
checkbox input "true"
click at [116, 253] on div "31235 284918 - Label Body 750RB C/L ([GEOGRAPHIC_DATA]) 66 EA 1,960,000.000 EA …" at bounding box center [569, 269] width 1093 height 38
checkbox input "true"
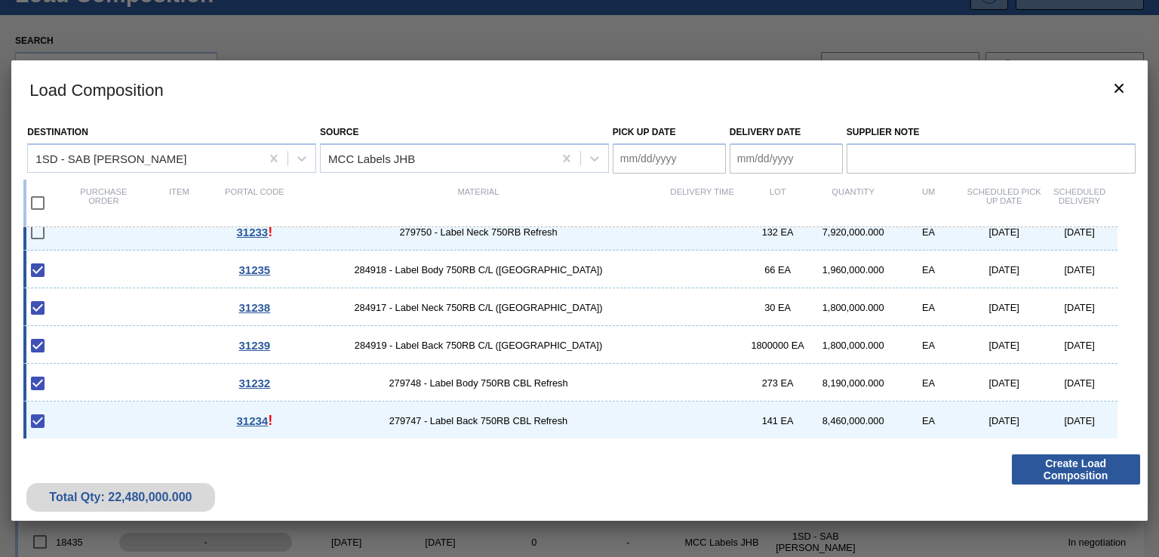
click at [121, 236] on div "31233 ! 279750 - Label Neck 750RB Refresh 132 EA 7,920,000.000 EA [DATE] [DATE]" at bounding box center [569, 232] width 1093 height 38
checkbox input "true"
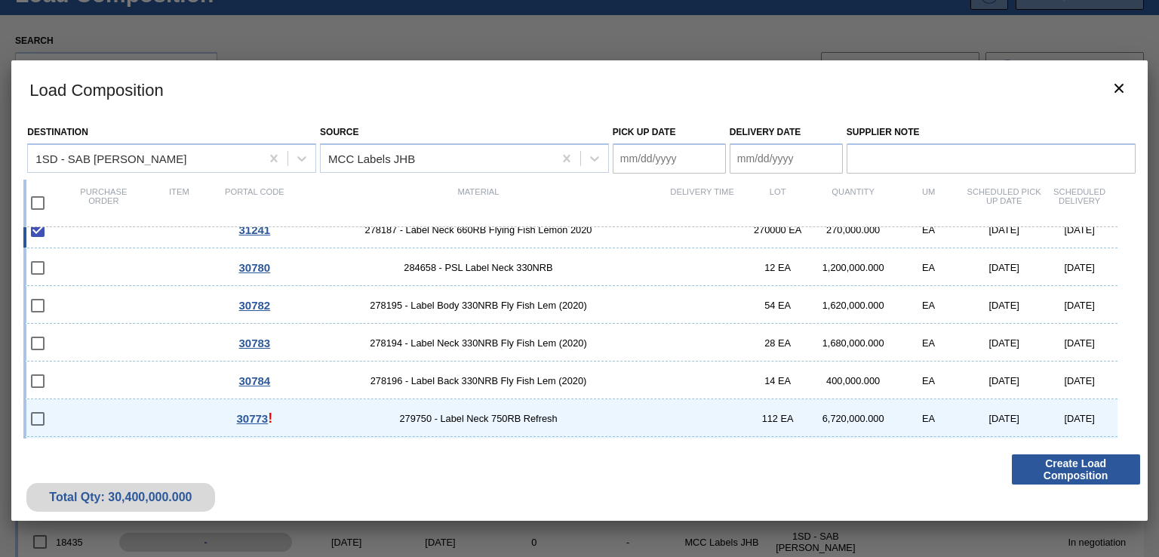
scroll to position [0, 0]
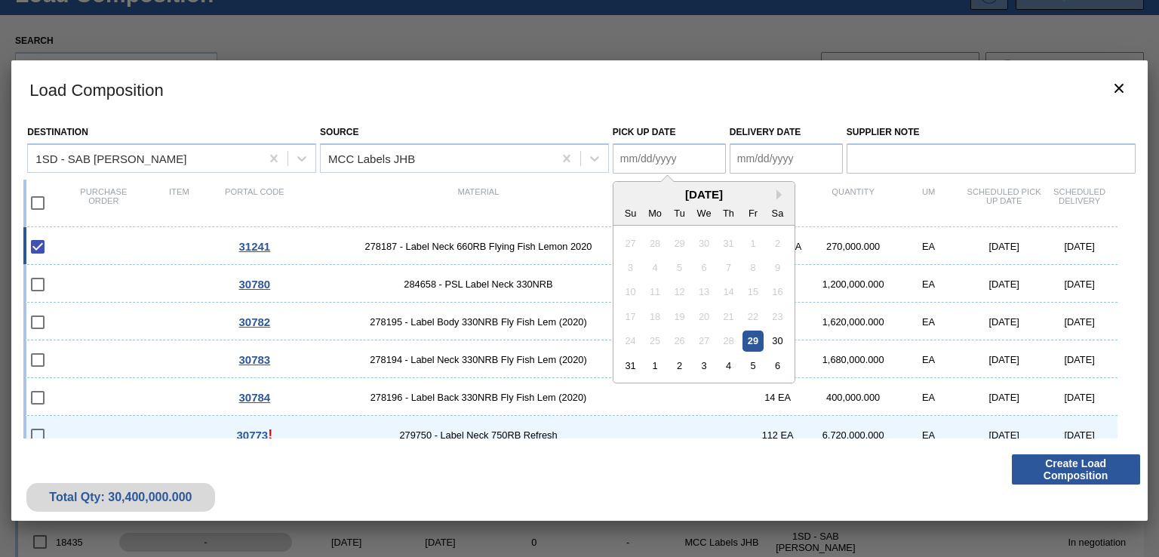
click at [664, 156] on Date "Pick up Date" at bounding box center [669, 158] width 113 height 30
click at [748, 341] on div "29" at bounding box center [752, 340] width 20 height 20
type Date "[DATE]"
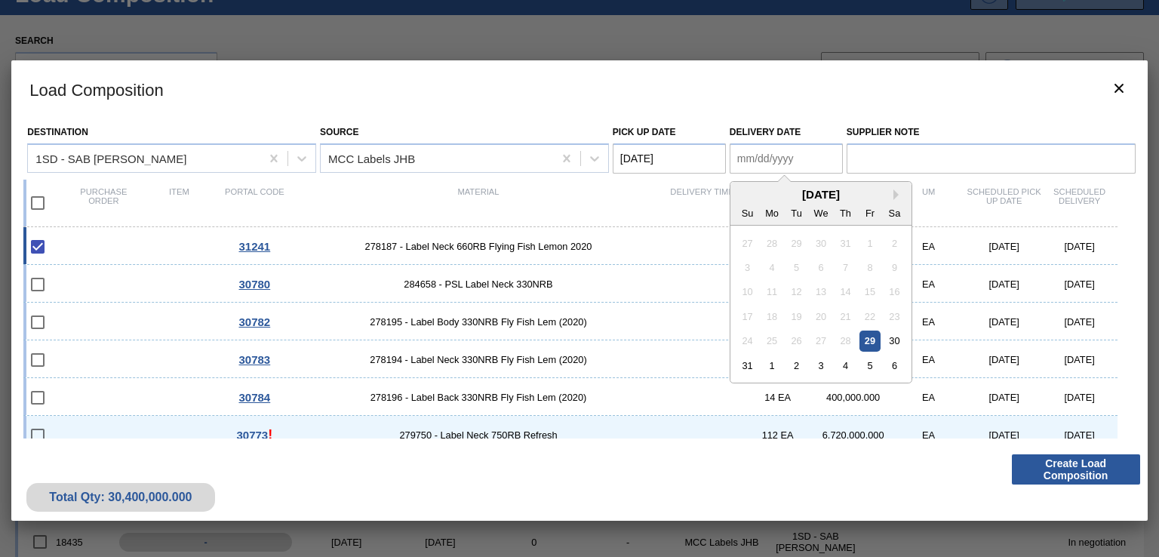
click at [758, 153] on Date "Delivery Date" at bounding box center [785, 158] width 113 height 30
click at [862, 334] on div "29" at bounding box center [869, 340] width 20 height 20
type Date "[DATE]"
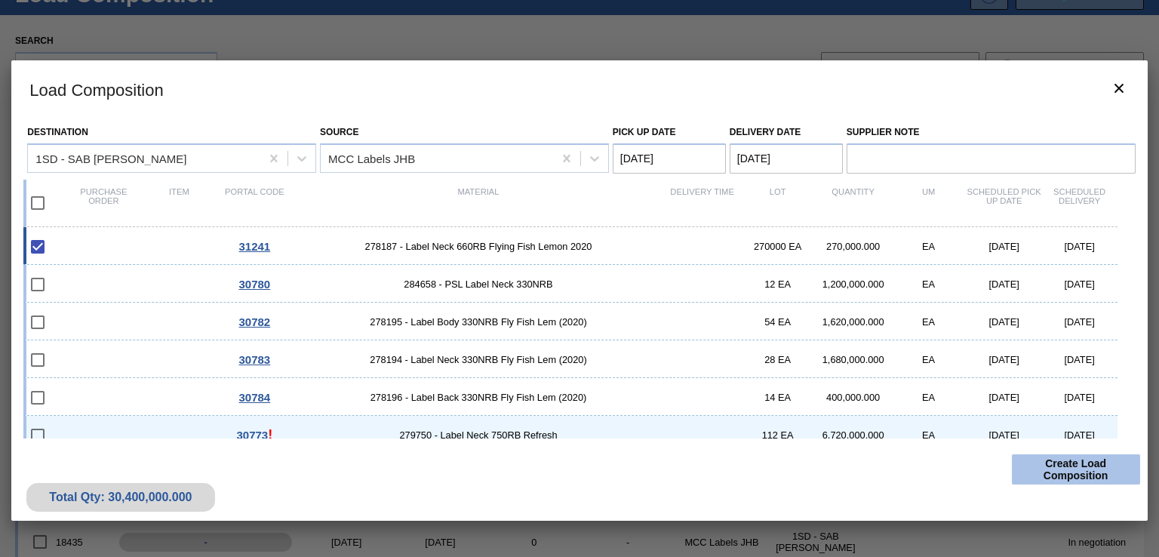
click at [1062, 468] on button "Create Load Composition" at bounding box center [1076, 469] width 128 height 30
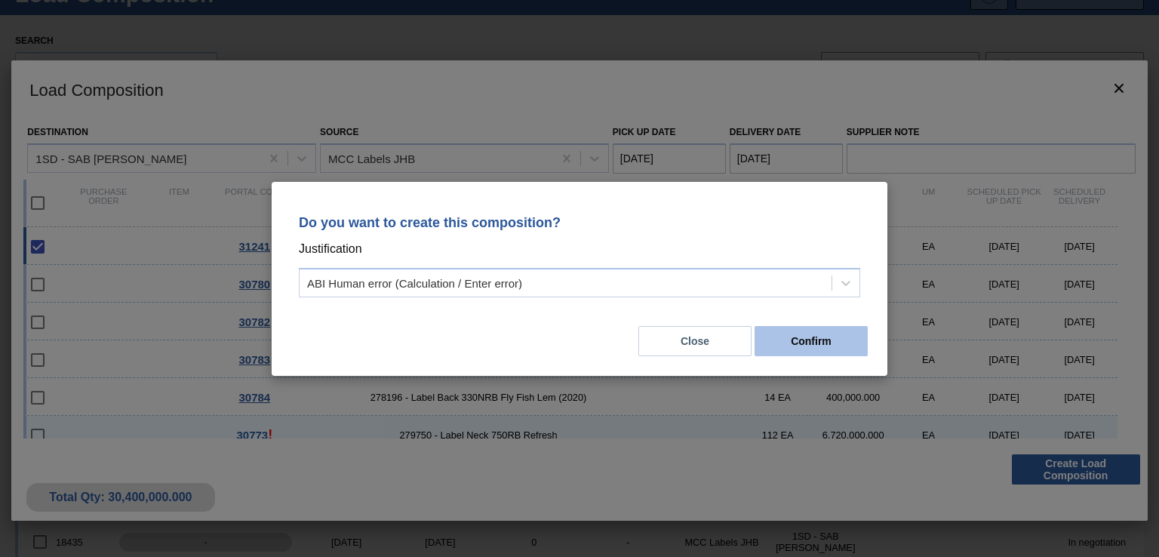
click at [800, 345] on button "Confirm" at bounding box center [810, 341] width 113 height 30
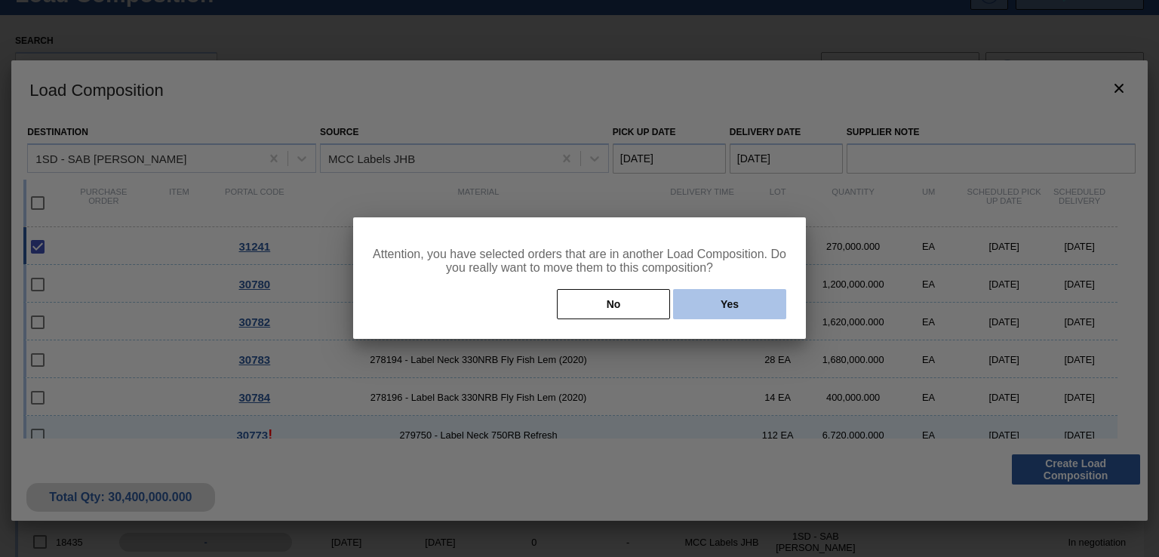
click at [694, 296] on button "Yes" at bounding box center [729, 304] width 113 height 30
